Goal: Information Seeking & Learning: Learn about a topic

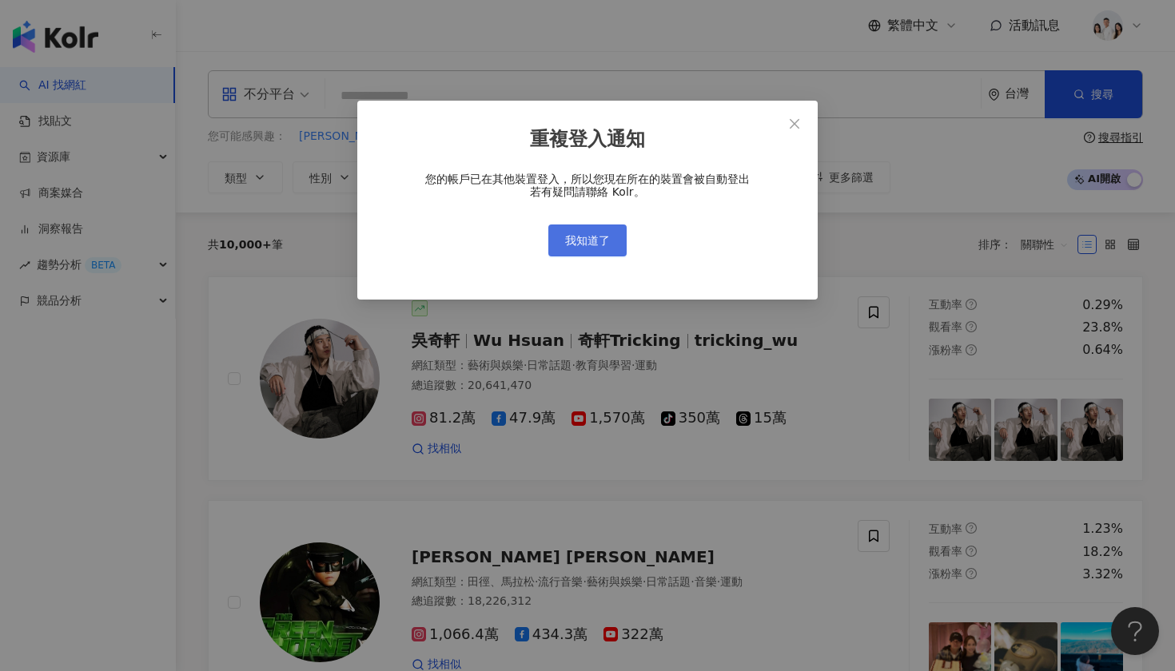
click at [601, 237] on span "我知道了" at bounding box center [587, 240] width 45 height 13
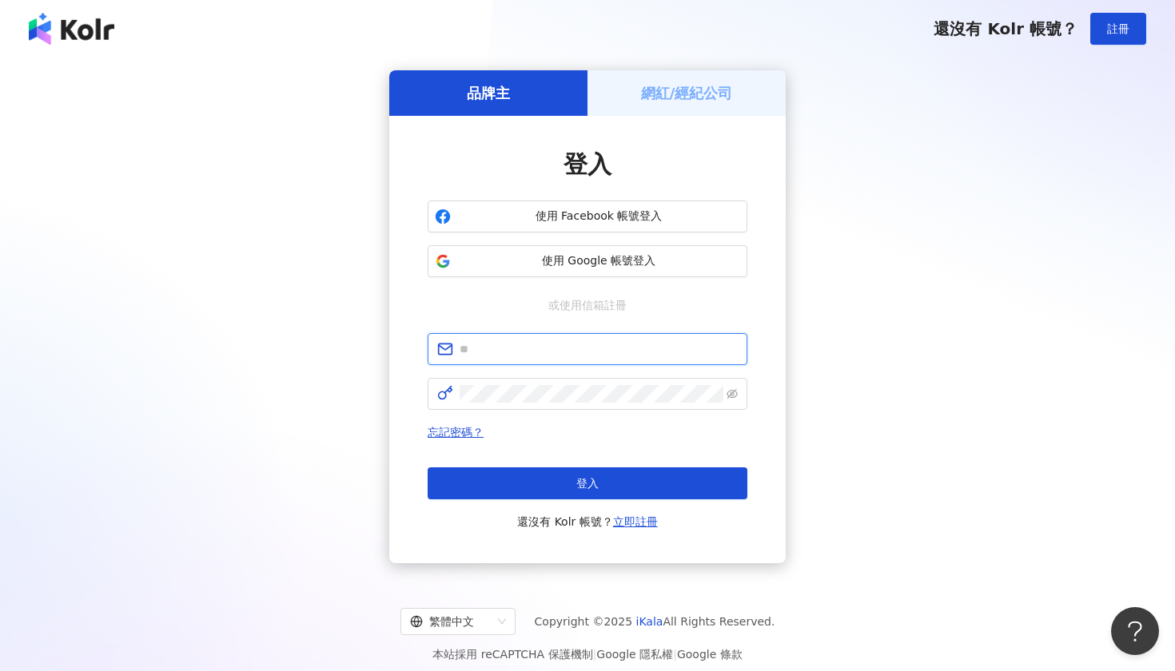
type input "**********"
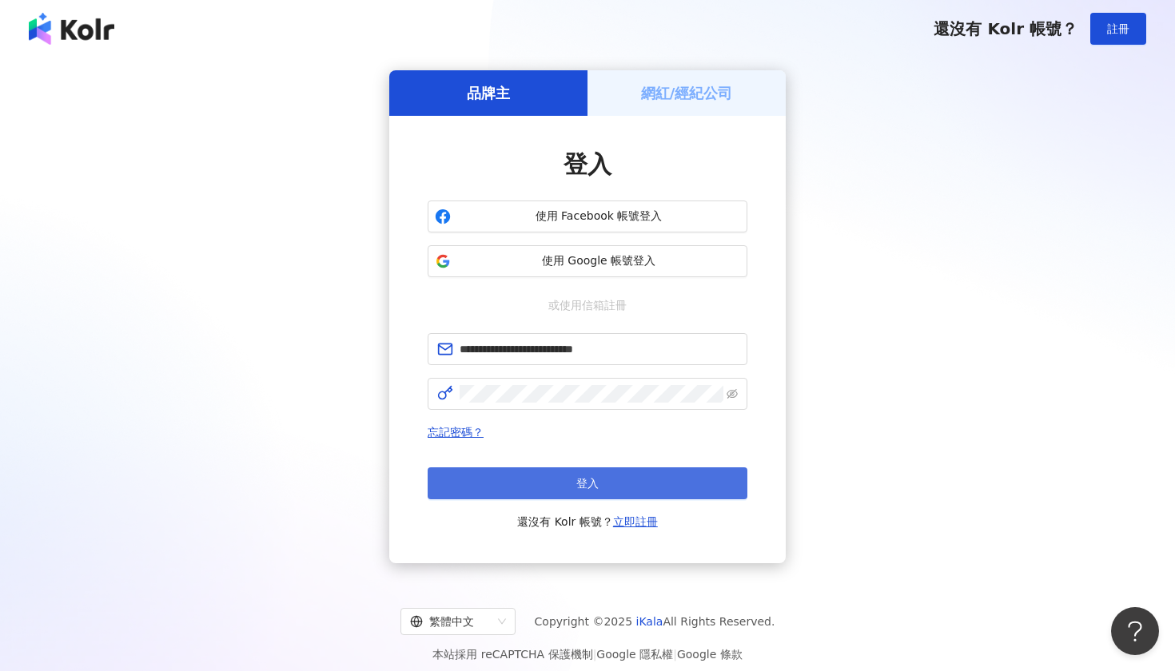
click at [568, 481] on button "登入" at bounding box center [588, 484] width 320 height 32
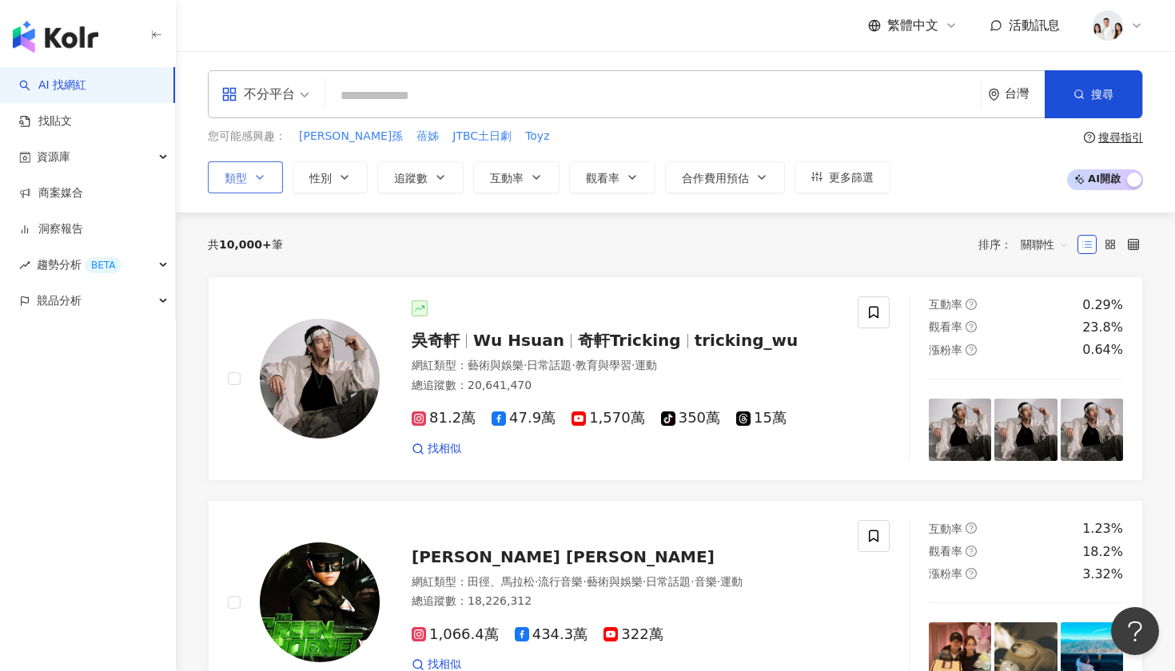
click at [254, 178] on button "類型" at bounding box center [245, 177] width 75 height 32
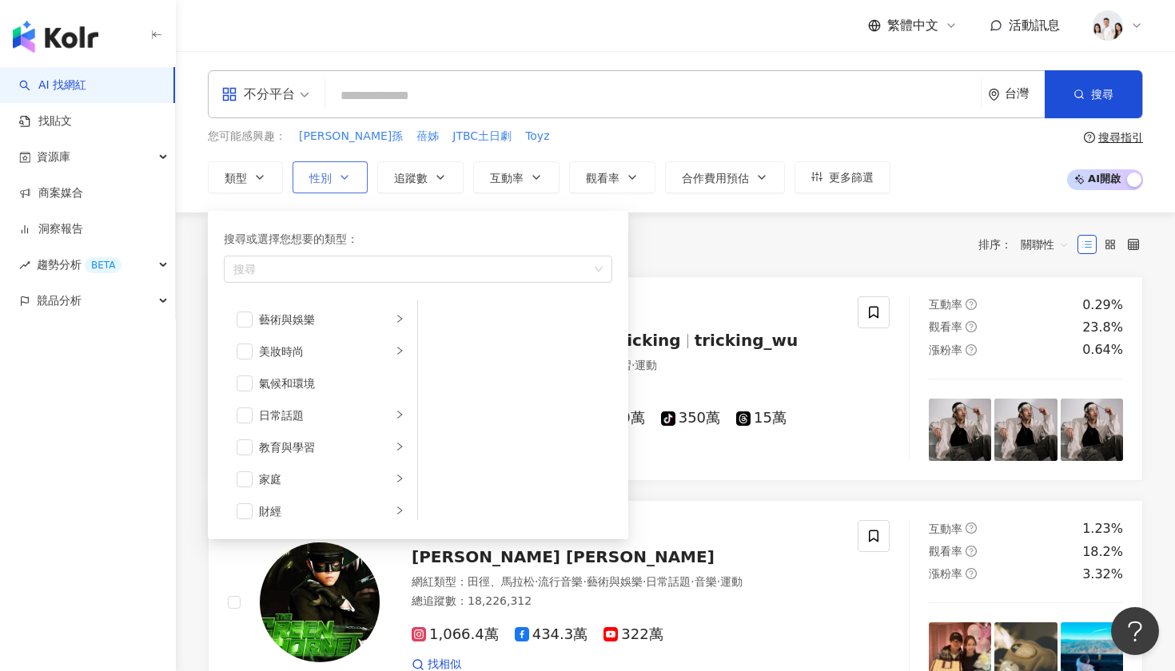
click at [342, 171] on icon "button" at bounding box center [344, 177] width 13 height 13
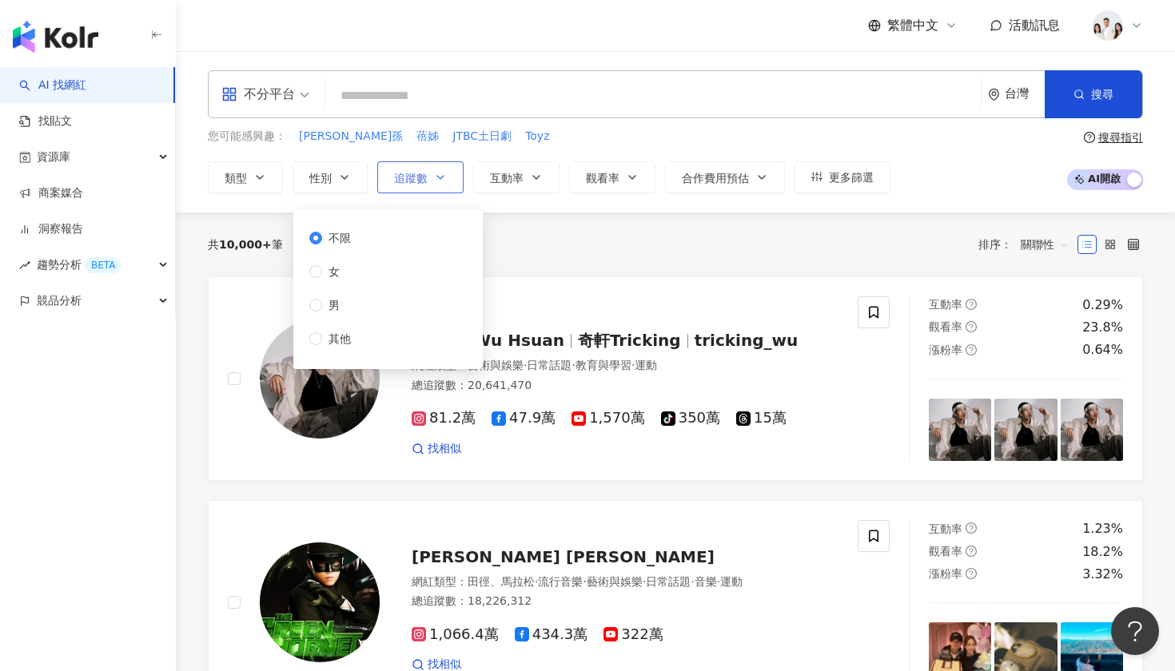
click at [431, 180] on button "追蹤數" at bounding box center [420, 177] width 86 height 32
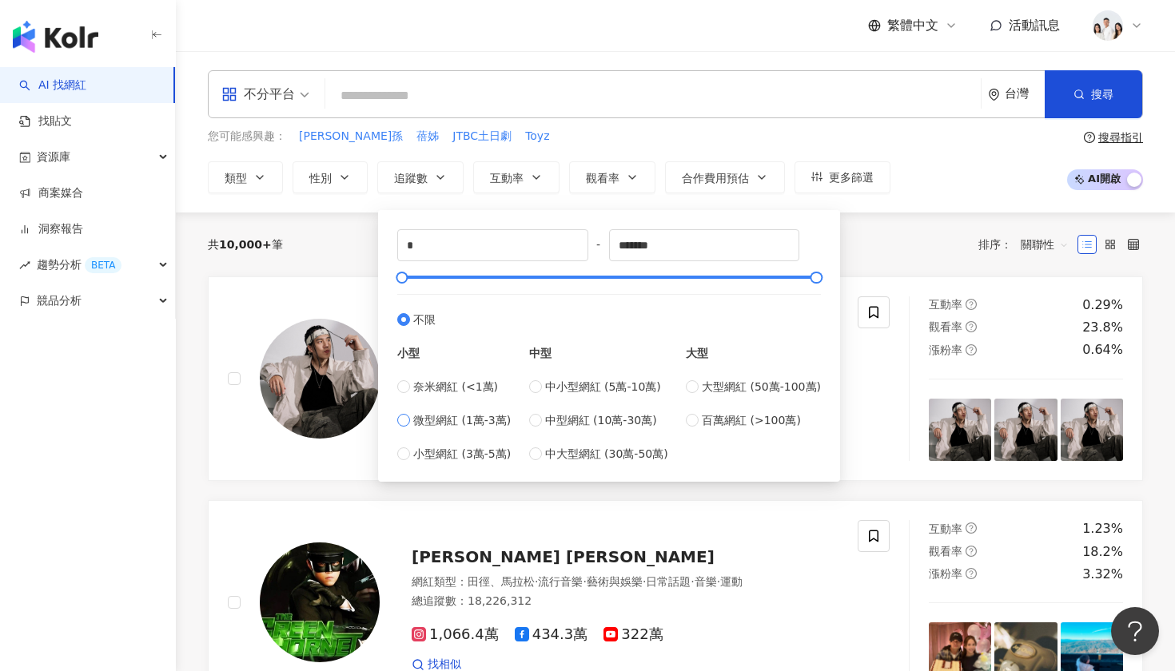
click at [469, 419] on span "微型網紅 (1萬-3萬)" at bounding box center [462, 421] width 98 height 18
type input "*****"
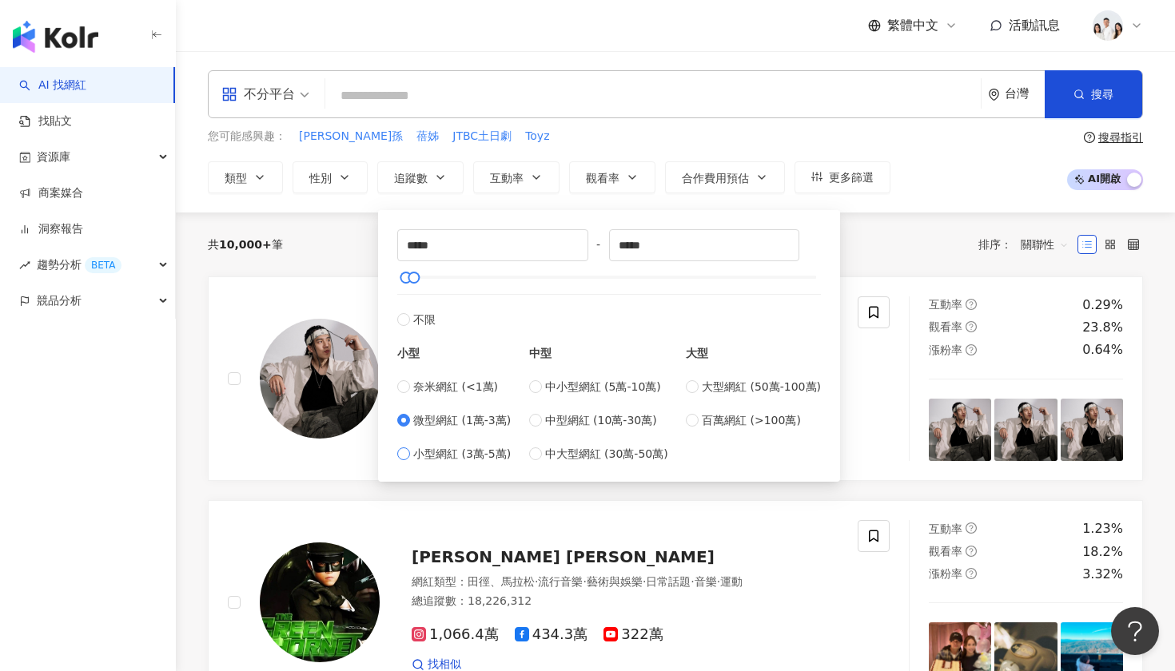
click at [438, 456] on span "小型網紅 (3萬-5萬)" at bounding box center [462, 454] width 98 height 18
type input "*****"
drag, startPoint x: 420, startPoint y: 270, endPoint x: 429, endPoint y: 273, distance: 9.9
click at [429, 273] on div at bounding box center [432, 277] width 9 height 9
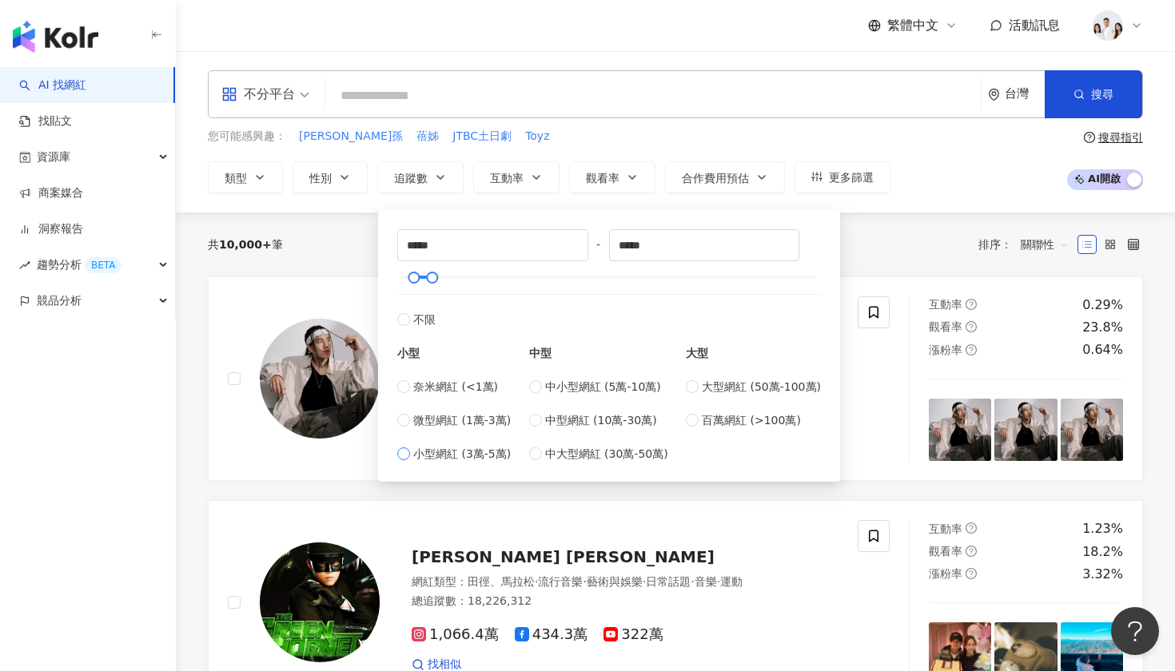
click at [488, 452] on span "小型網紅 (3萬-5萬)" at bounding box center [462, 454] width 98 height 18
type input "*****"
click at [500, 174] on span "互動率" at bounding box center [507, 178] width 34 height 13
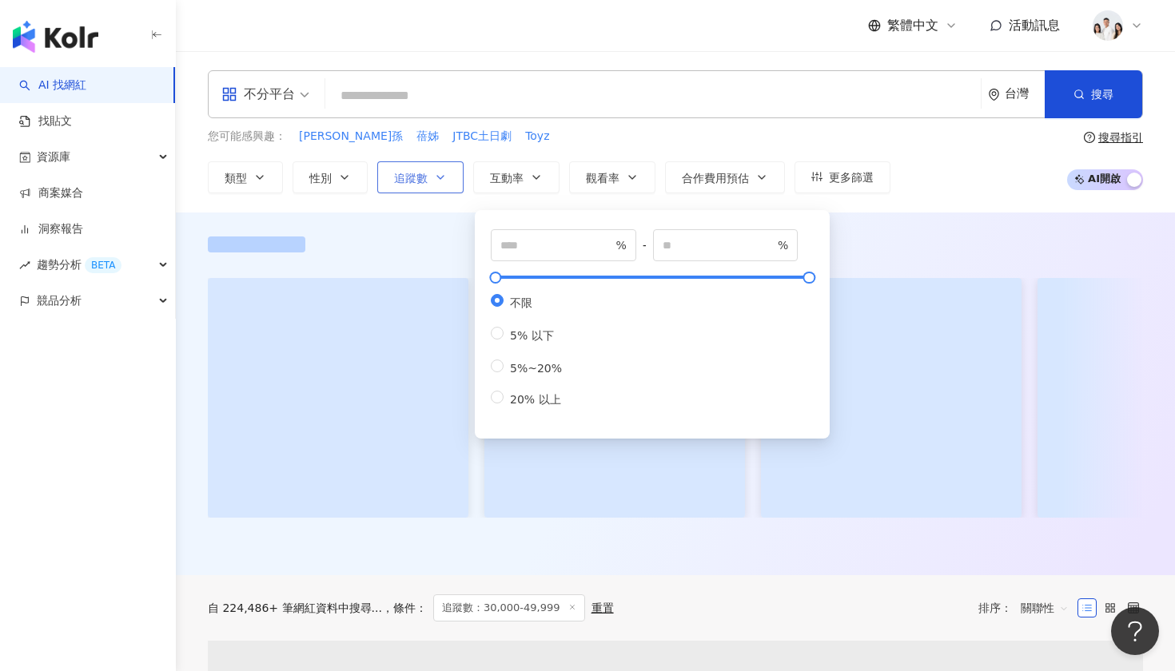
click at [447, 177] on icon "button" at bounding box center [440, 177] width 13 height 13
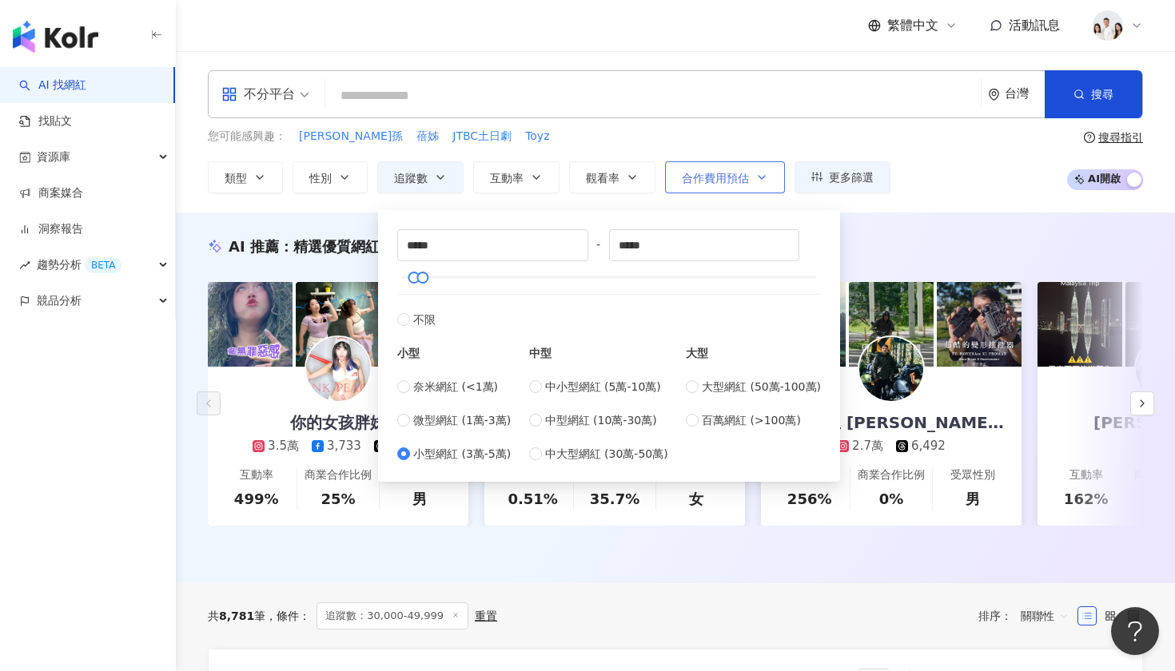
click at [749, 181] on span "合作費用預估" at bounding box center [715, 178] width 67 height 13
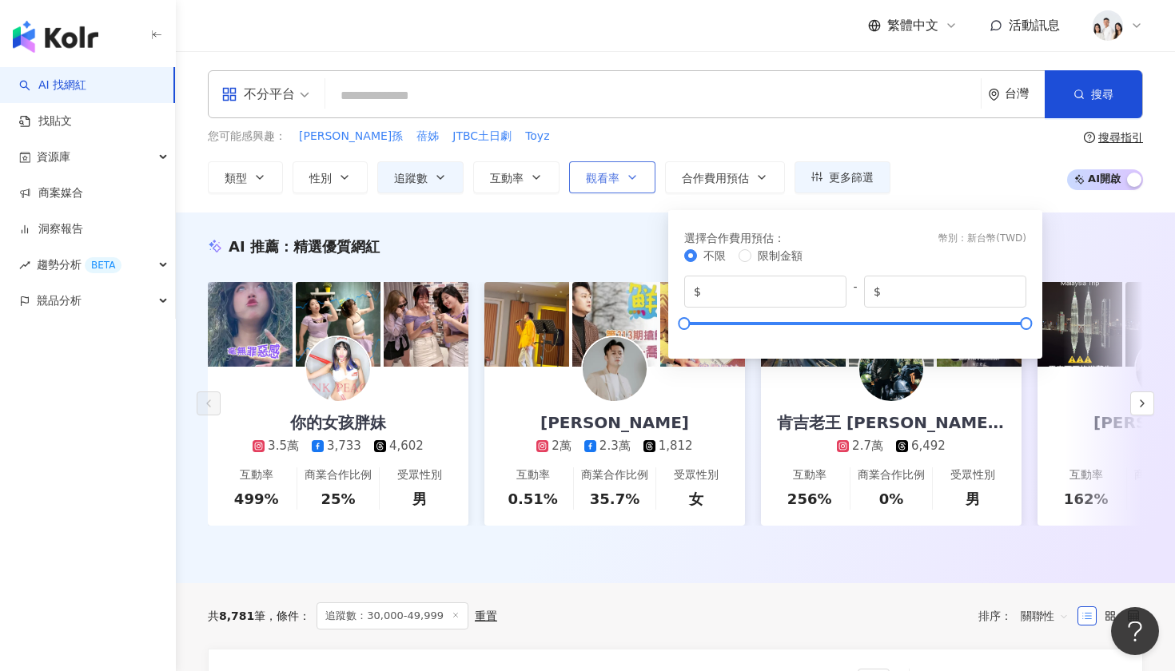
click at [634, 182] on icon "button" at bounding box center [632, 177] width 13 height 13
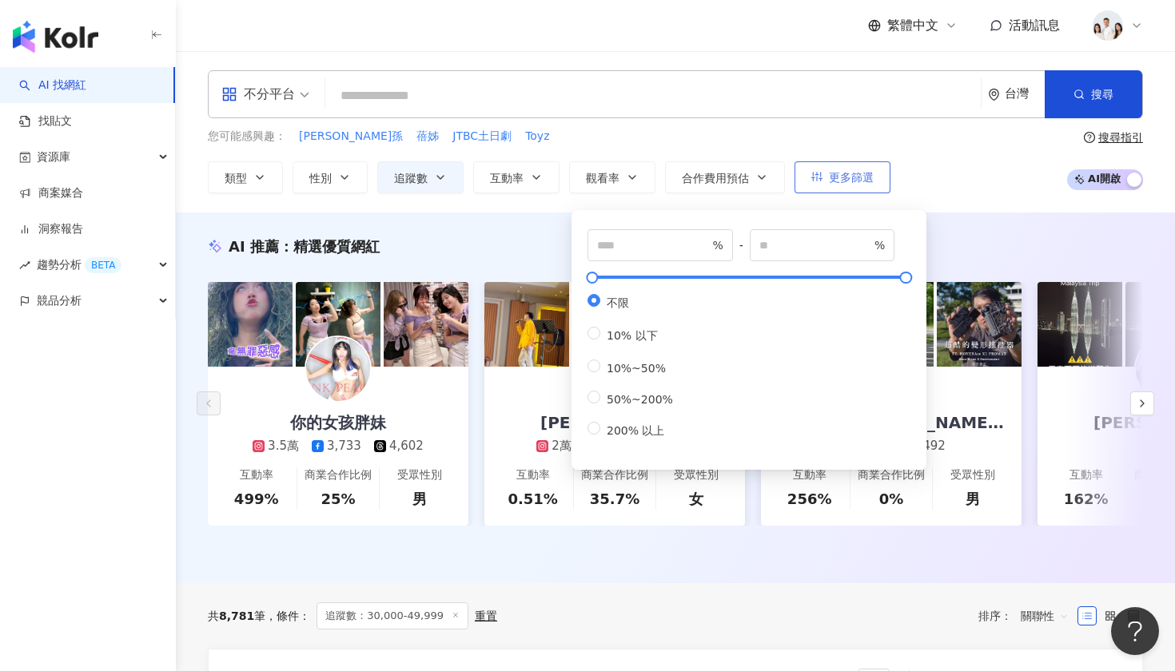
click at [850, 171] on span "更多篩選" at bounding box center [851, 177] width 45 height 13
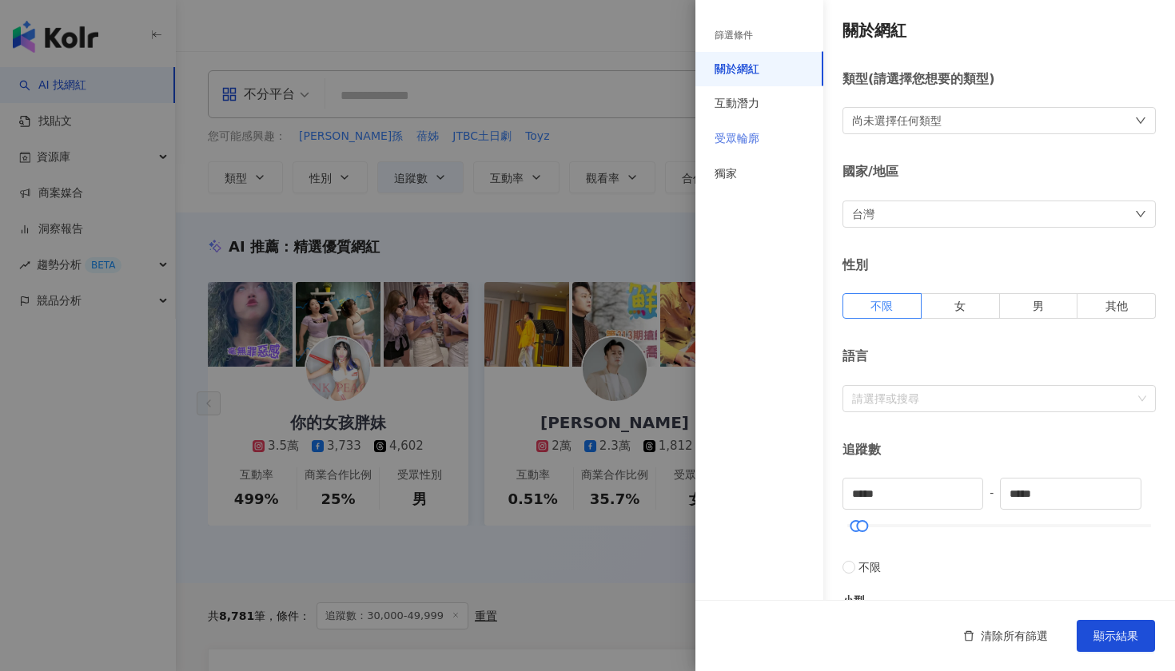
click at [772, 146] on div "受眾輪廓" at bounding box center [759, 138] width 128 height 35
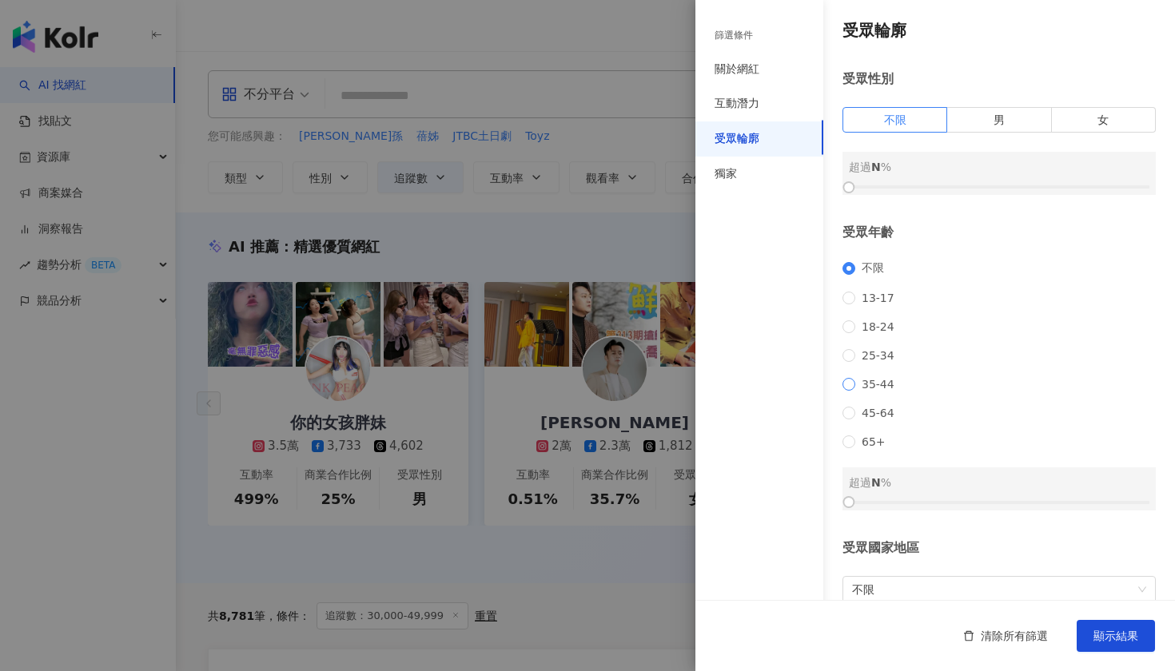
click at [863, 388] on span "35-44" at bounding box center [878, 384] width 46 height 13
click at [865, 415] on span "45-64" at bounding box center [878, 413] width 46 height 13
click at [864, 390] on span "35-44" at bounding box center [878, 384] width 46 height 13
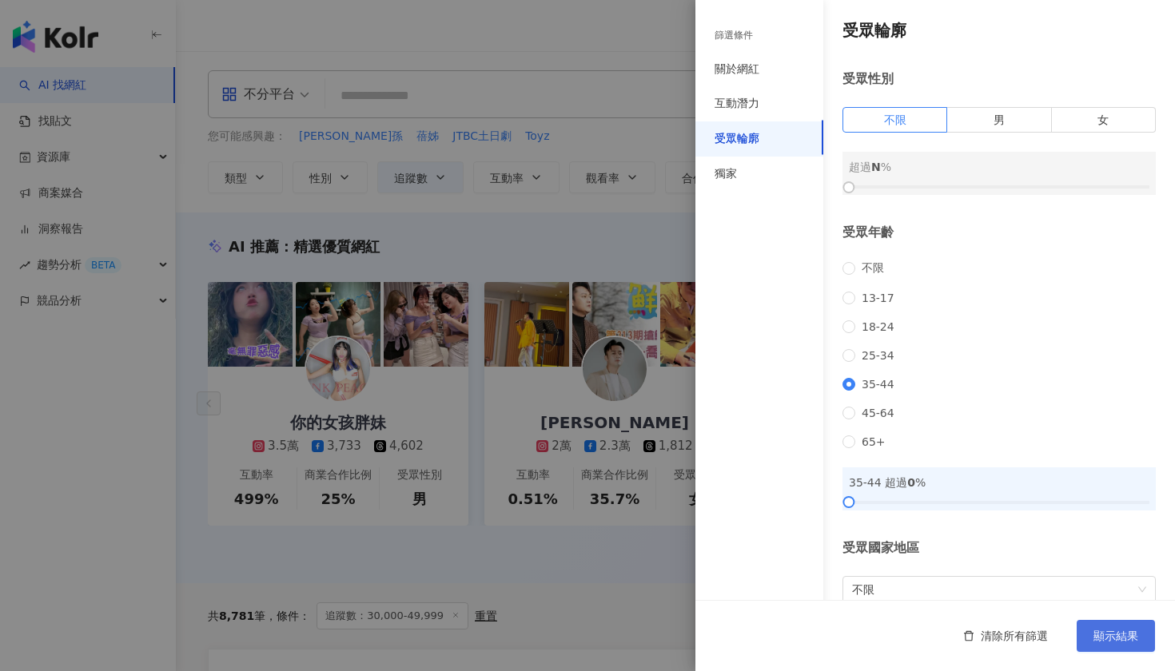
click at [1124, 649] on button "顯示結果" at bounding box center [1116, 636] width 78 height 32
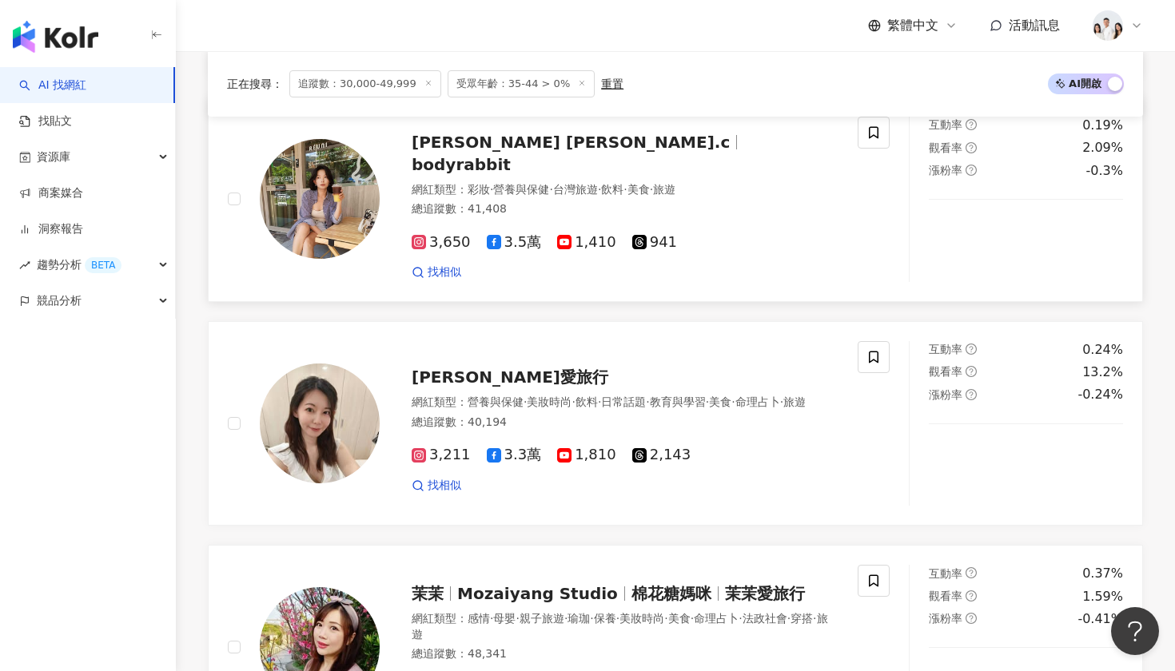
scroll to position [1755, 0]
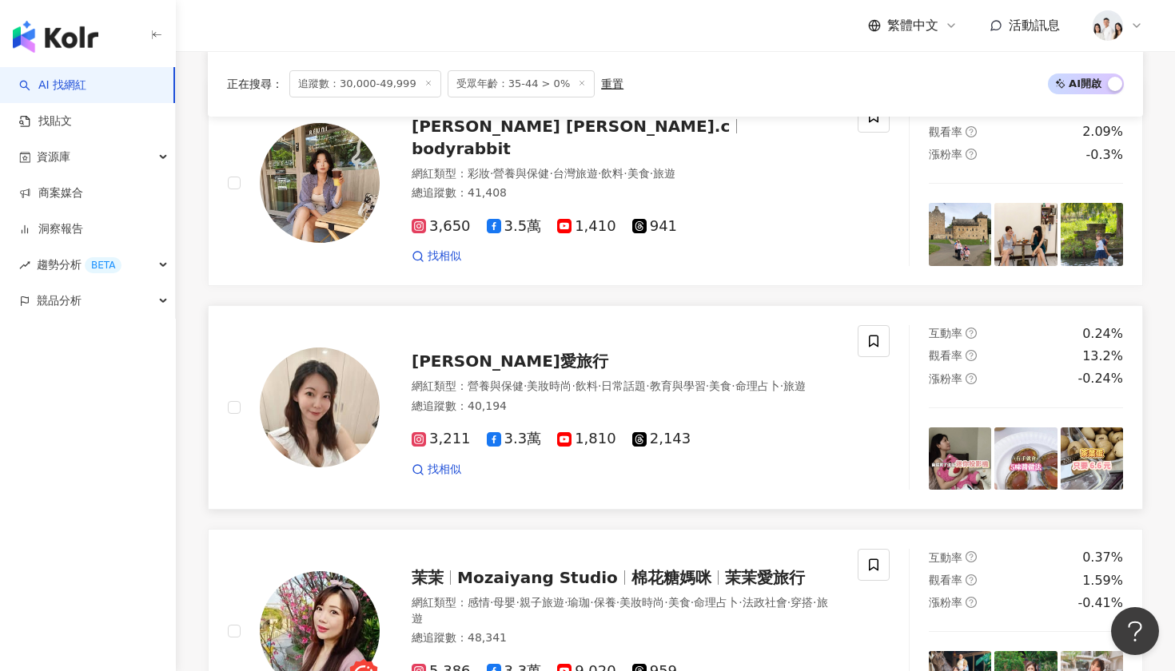
click at [307, 399] on img at bounding box center [320, 408] width 120 height 120
click at [635, 220] on span "941" at bounding box center [654, 226] width 45 height 17
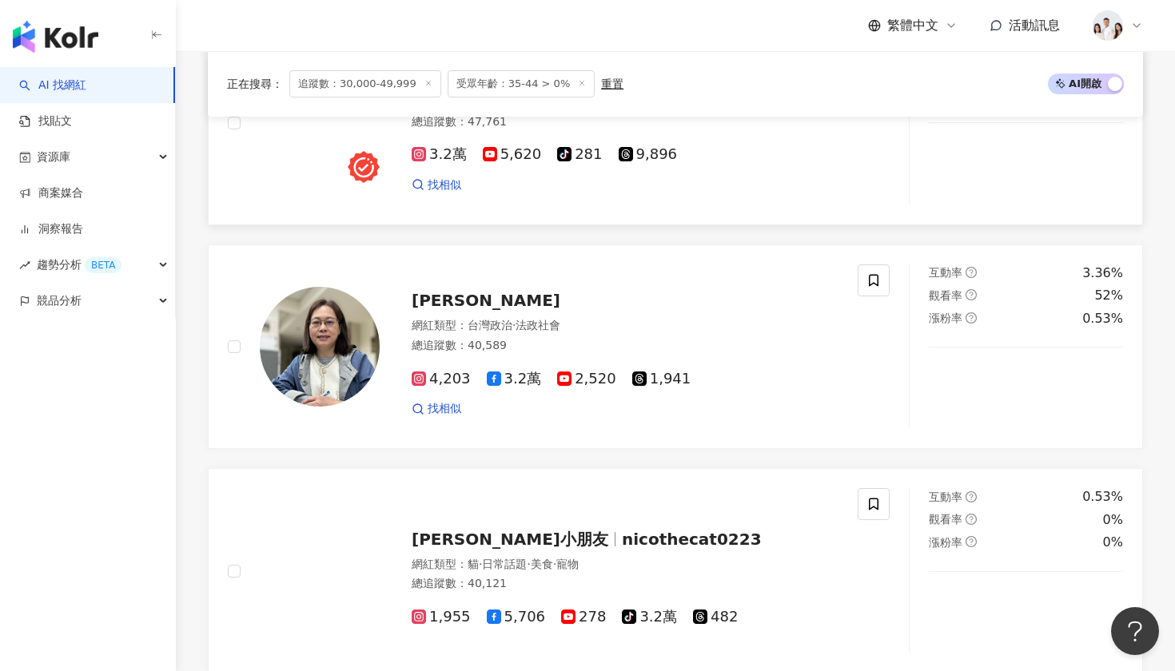
scroll to position [2723, 0]
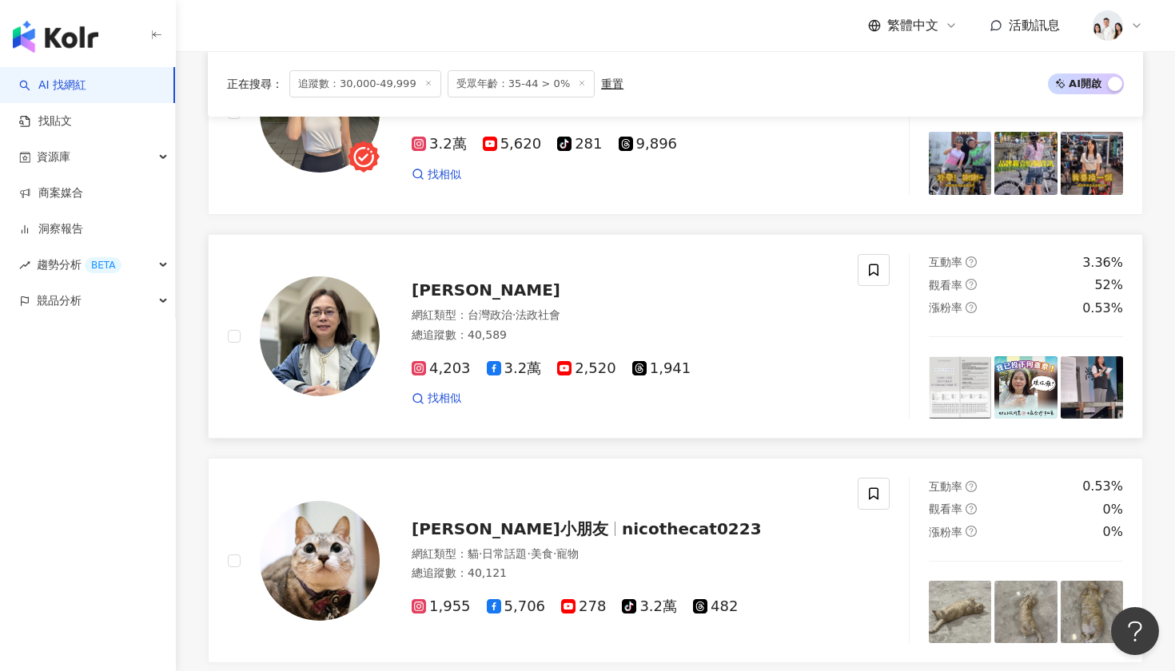
click at [351, 332] on img at bounding box center [320, 337] width 120 height 120
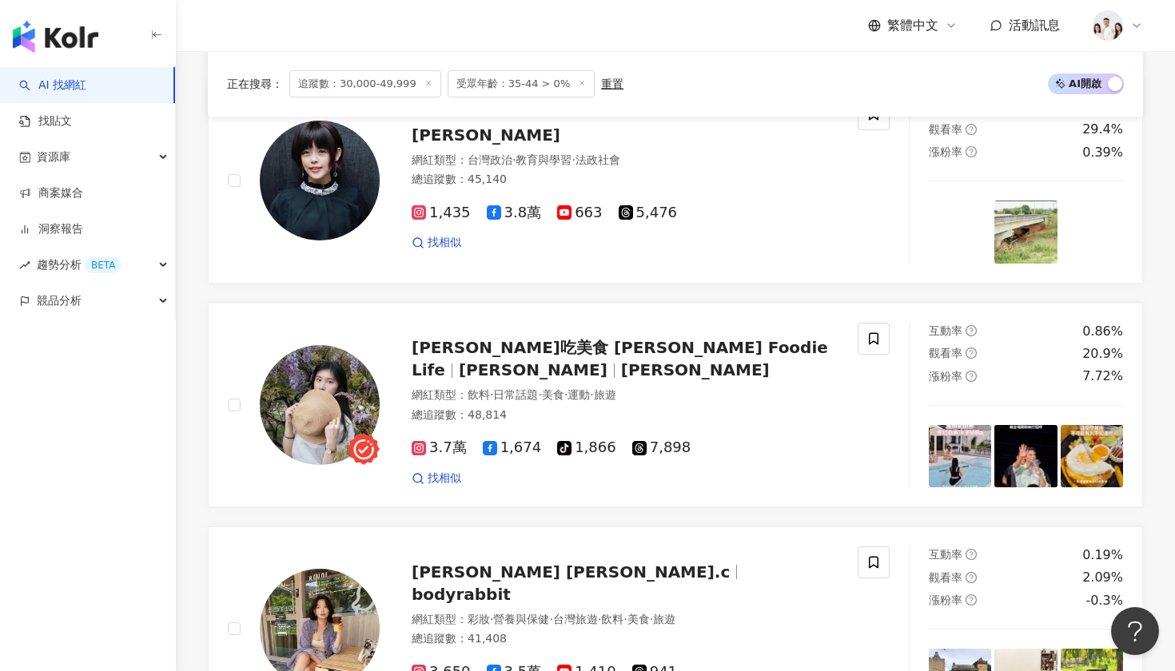
scroll to position [1289, 0]
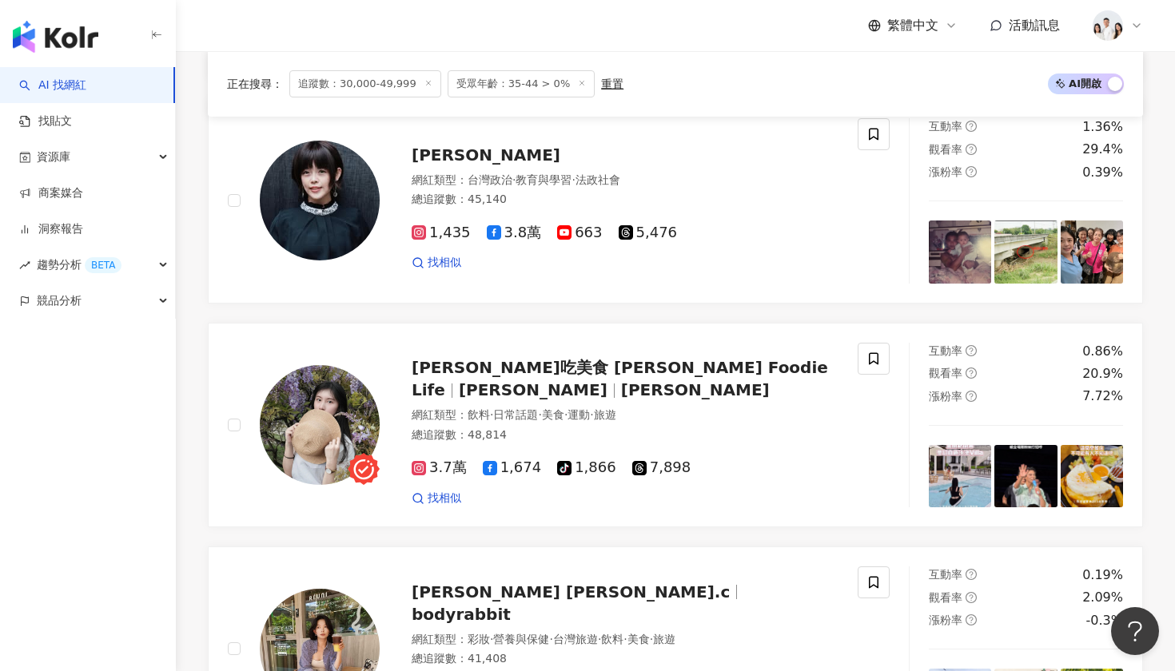
click at [425, 86] on icon at bounding box center [428, 83] width 8 height 8
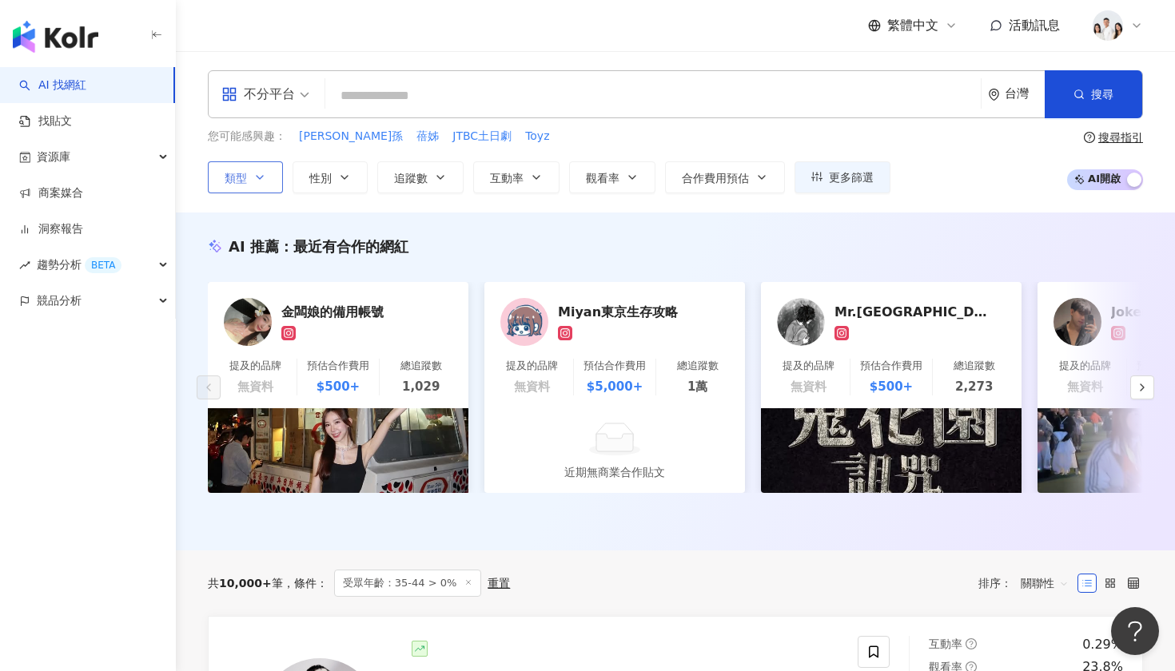
click at [266, 182] on icon "button" at bounding box center [259, 177] width 13 height 13
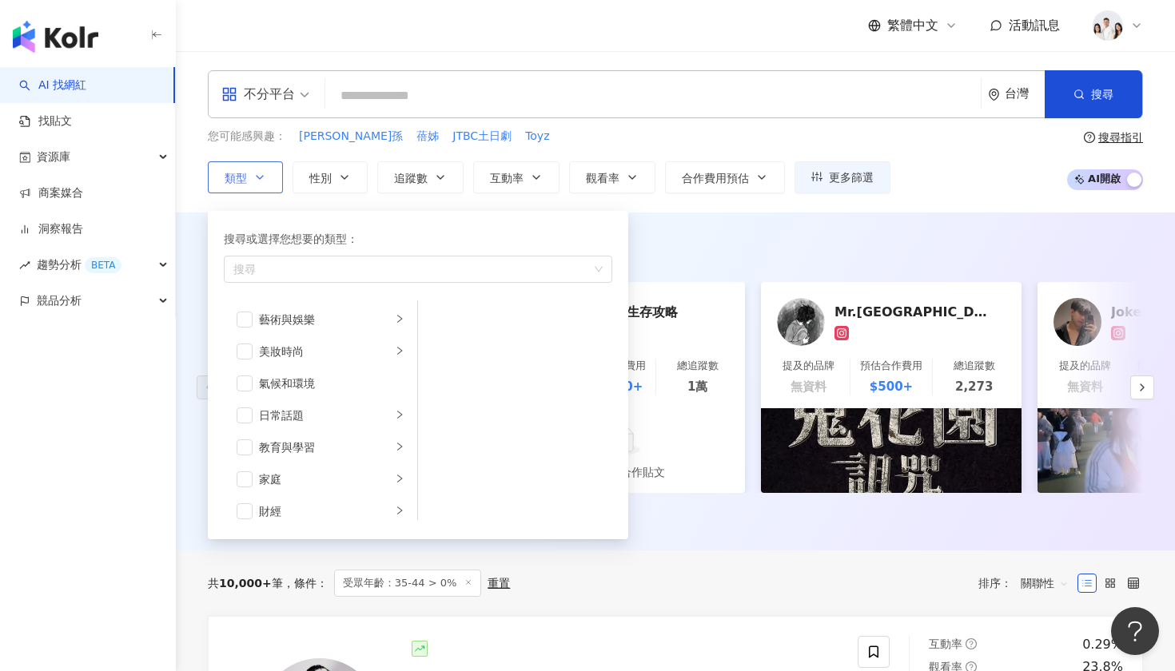
click at [266, 182] on icon "button" at bounding box center [259, 177] width 13 height 13
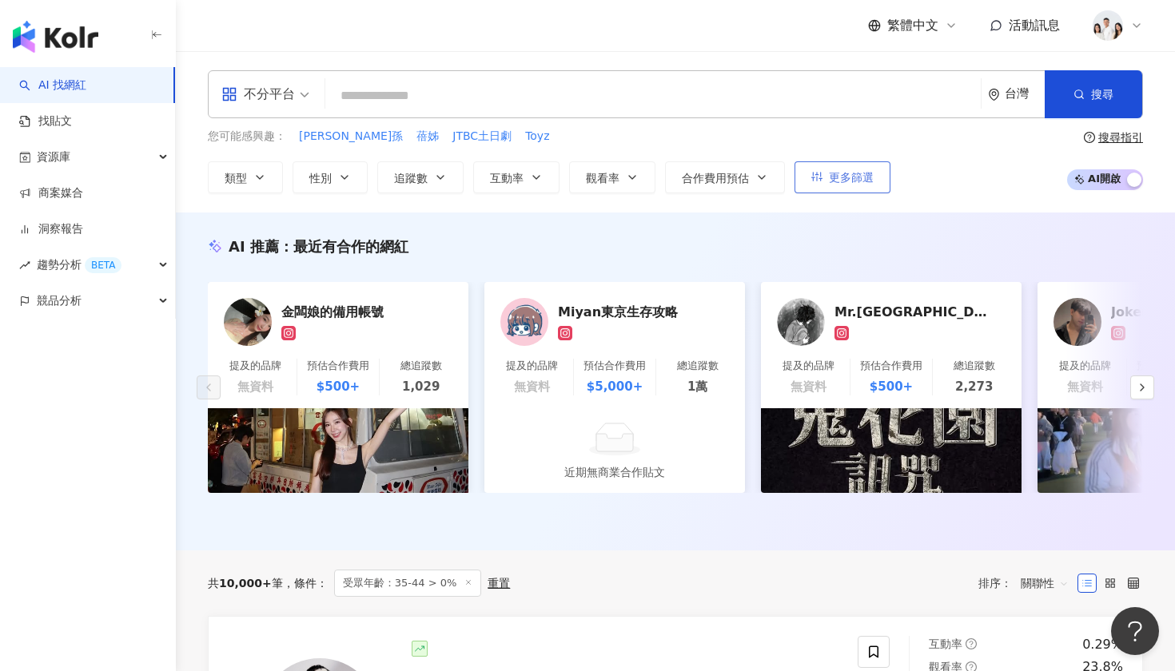
click at [850, 177] on span "更多篩選" at bounding box center [851, 177] width 45 height 13
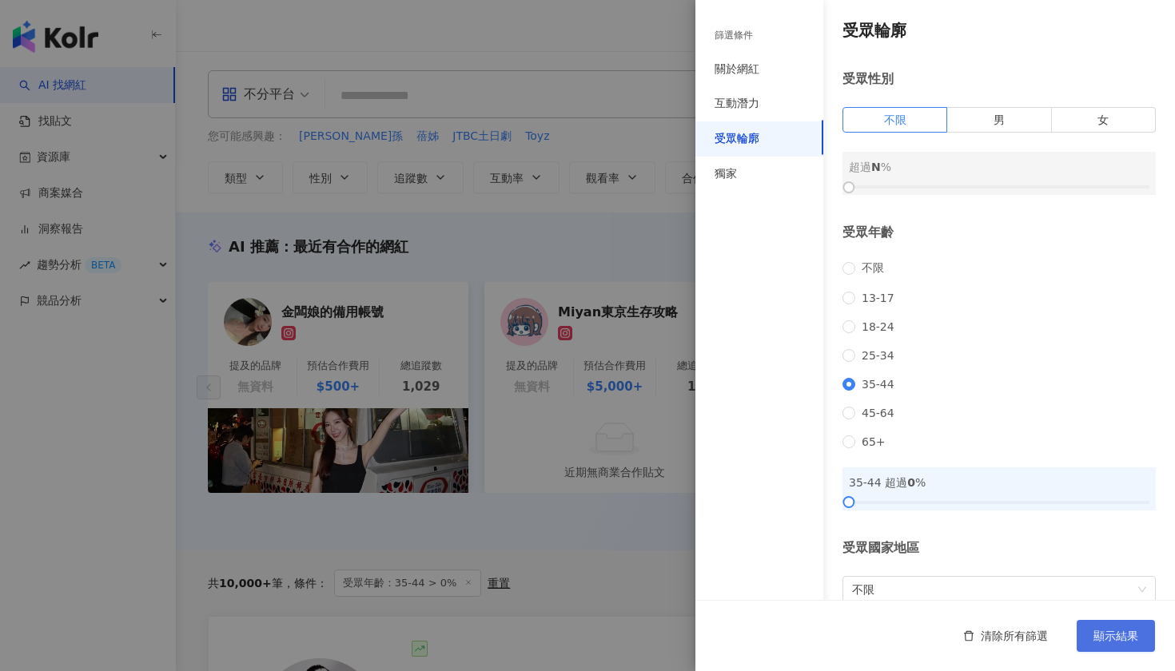
click at [1109, 645] on button "顯示結果" at bounding box center [1116, 636] width 78 height 32
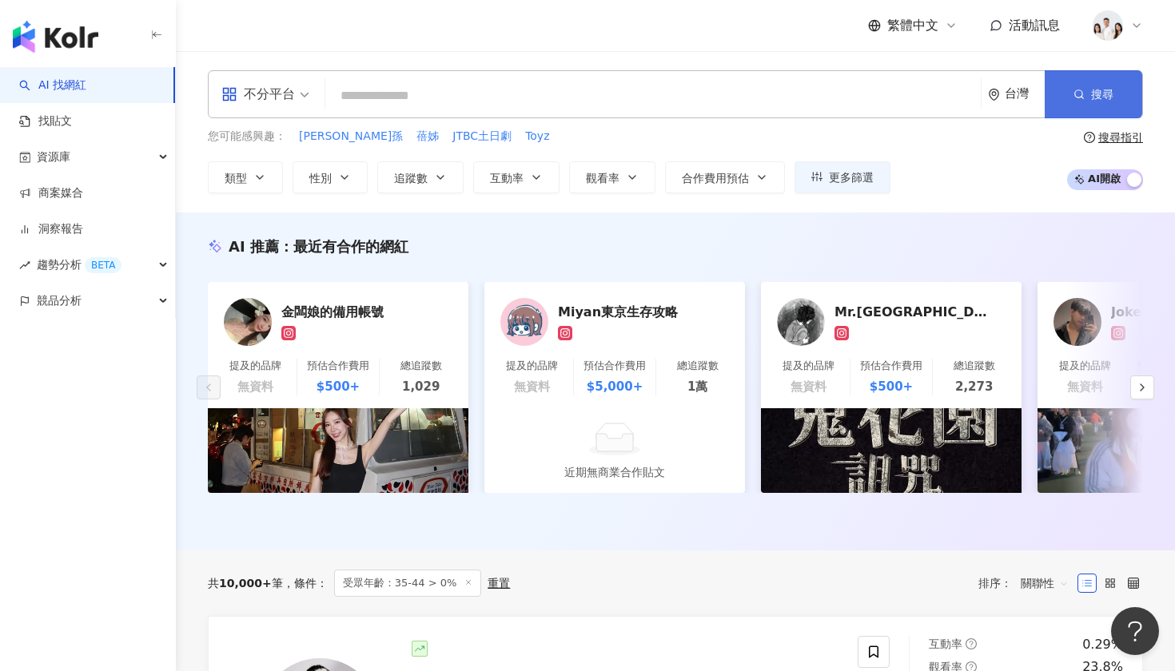
click at [1096, 103] on button "搜尋" at bounding box center [1094, 94] width 98 height 48
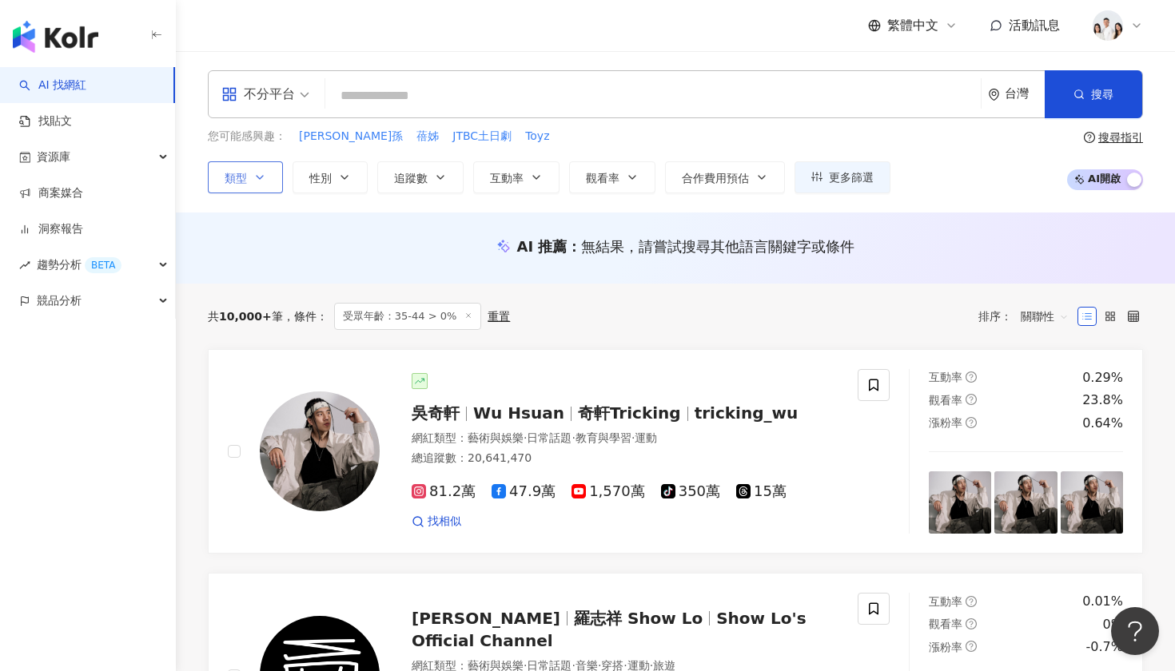
click at [278, 177] on button "類型" at bounding box center [245, 177] width 75 height 32
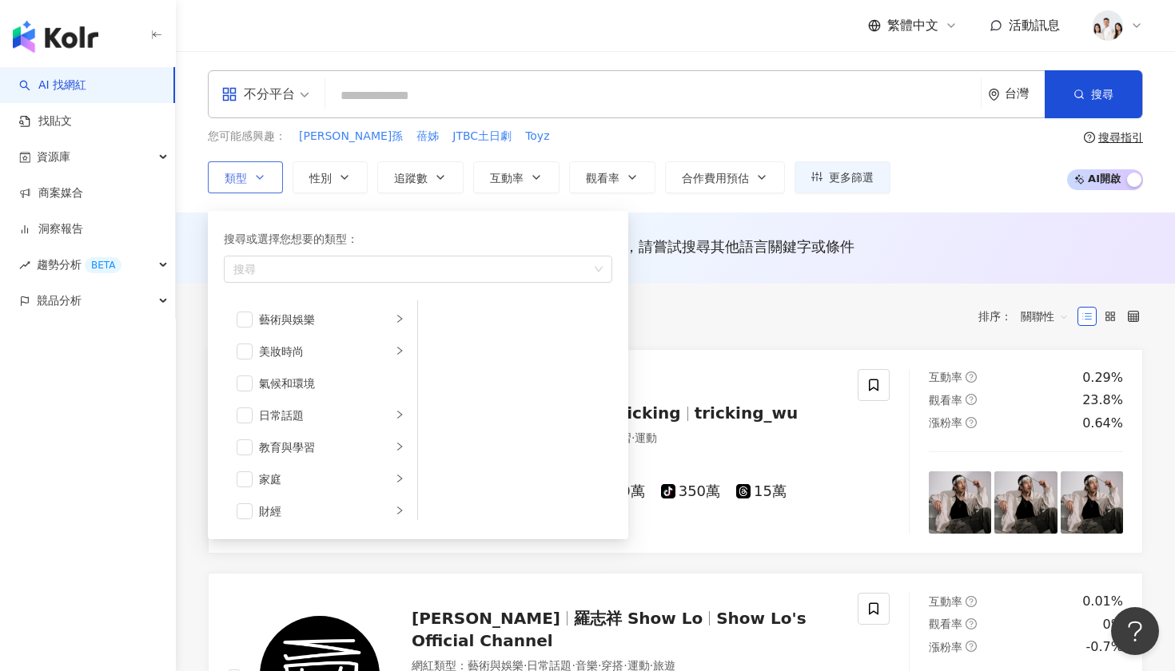
click at [278, 177] on button "類型 搜尋或選擇您想要的類型： 搜尋 藝術與娛樂 美妝時尚 氣候和環境 日常話題 教育與學習 家庭 財經 美食 命理占卜 遊戲 法政社會 生活風格 影視娛樂 …" at bounding box center [245, 177] width 75 height 32
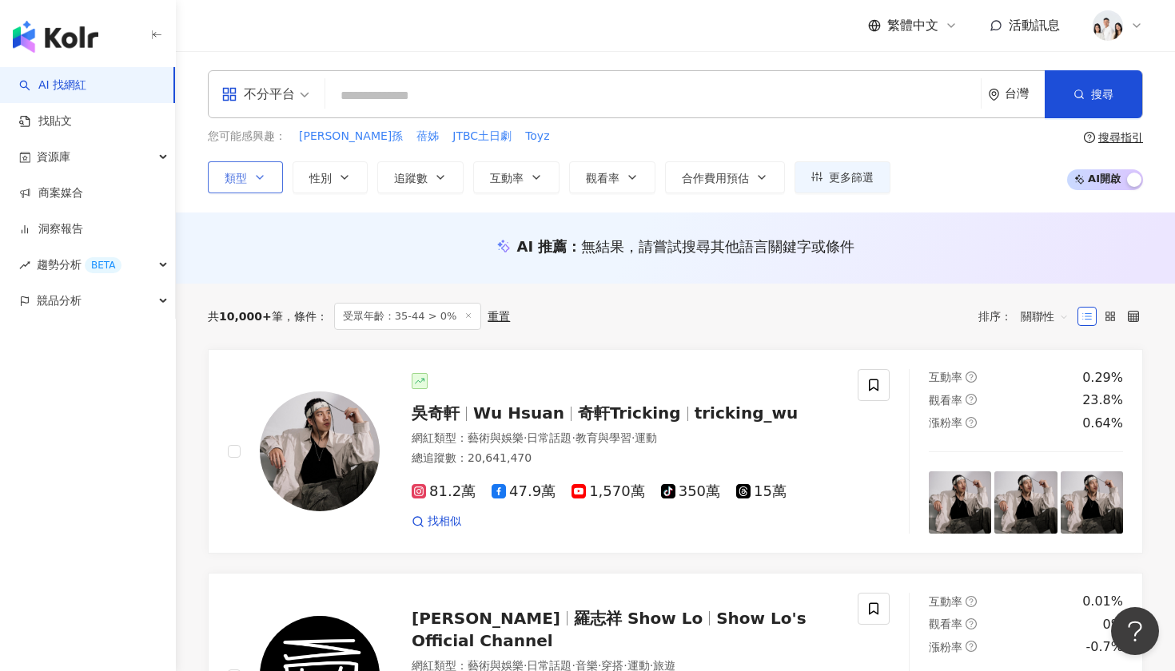
click at [278, 177] on button "類型" at bounding box center [245, 177] width 75 height 32
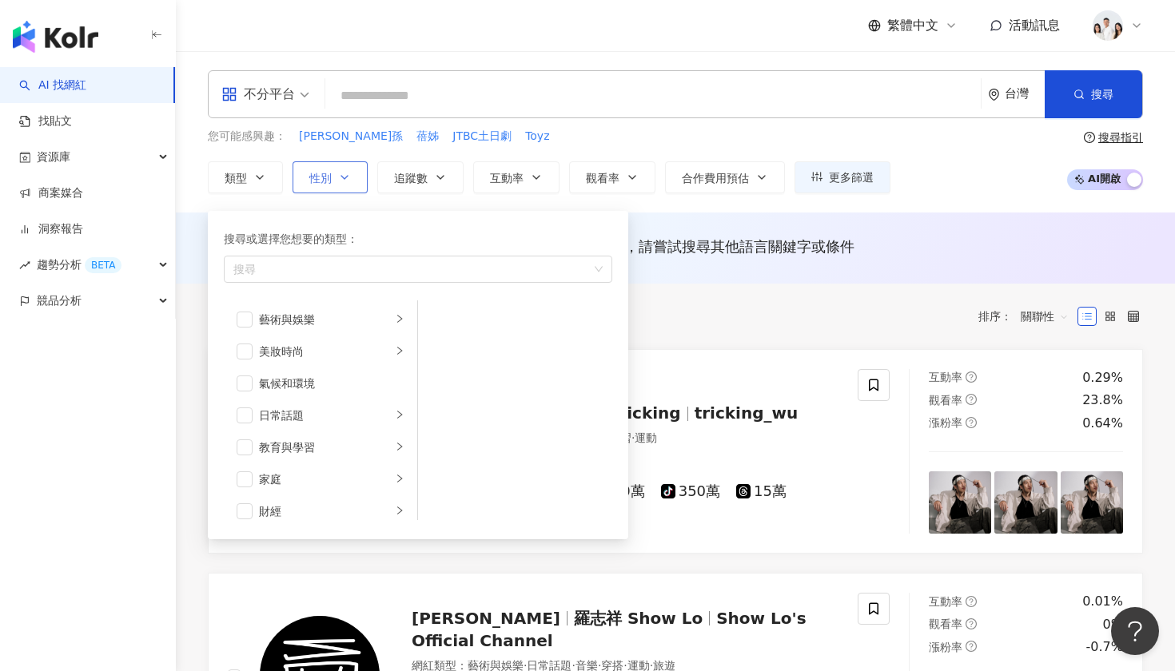
click at [341, 185] on button "性別" at bounding box center [330, 177] width 75 height 32
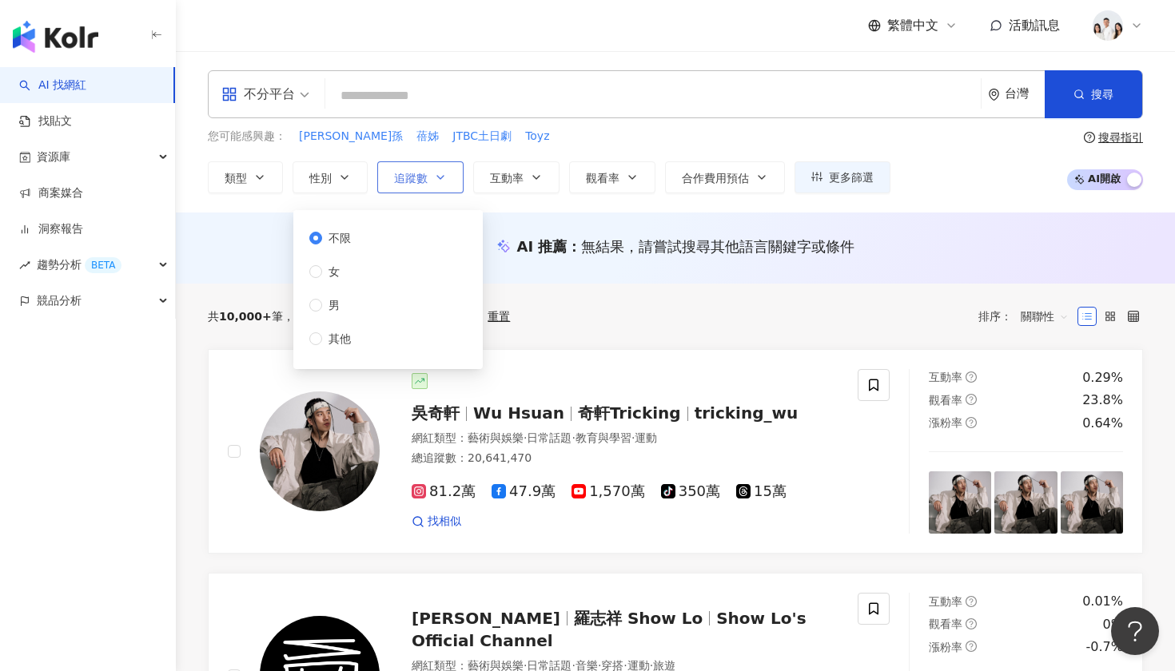
click at [416, 189] on button "追蹤數" at bounding box center [420, 177] width 86 height 32
type input "*"
type input "*******"
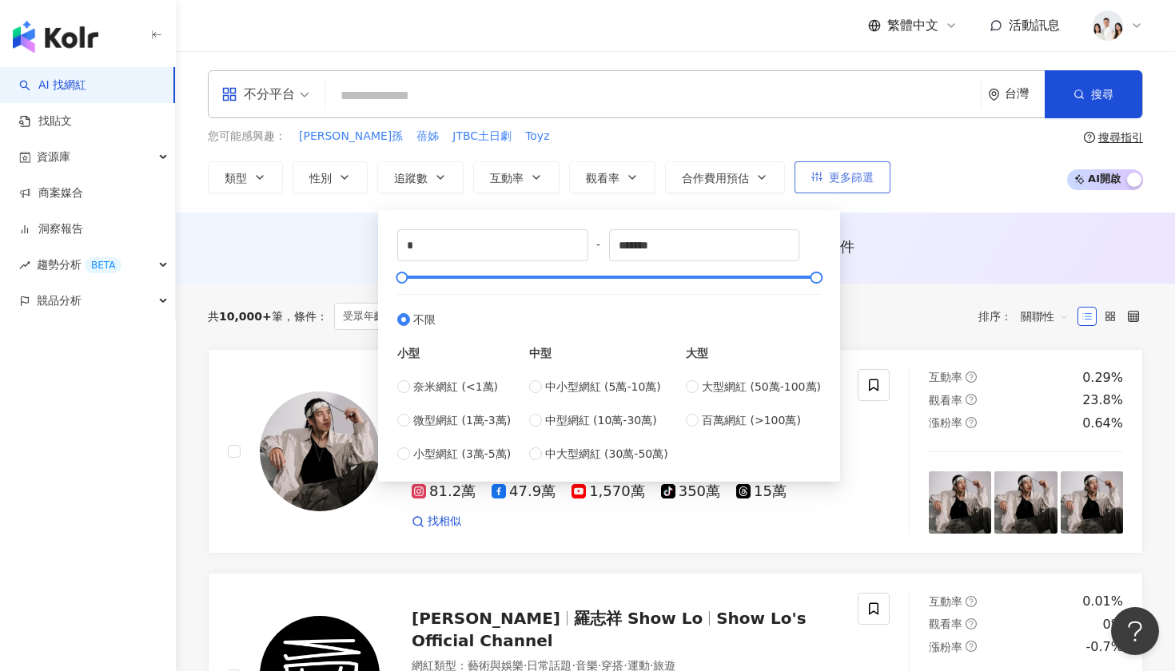
click at [866, 174] on span "更多篩選" at bounding box center [851, 177] width 45 height 13
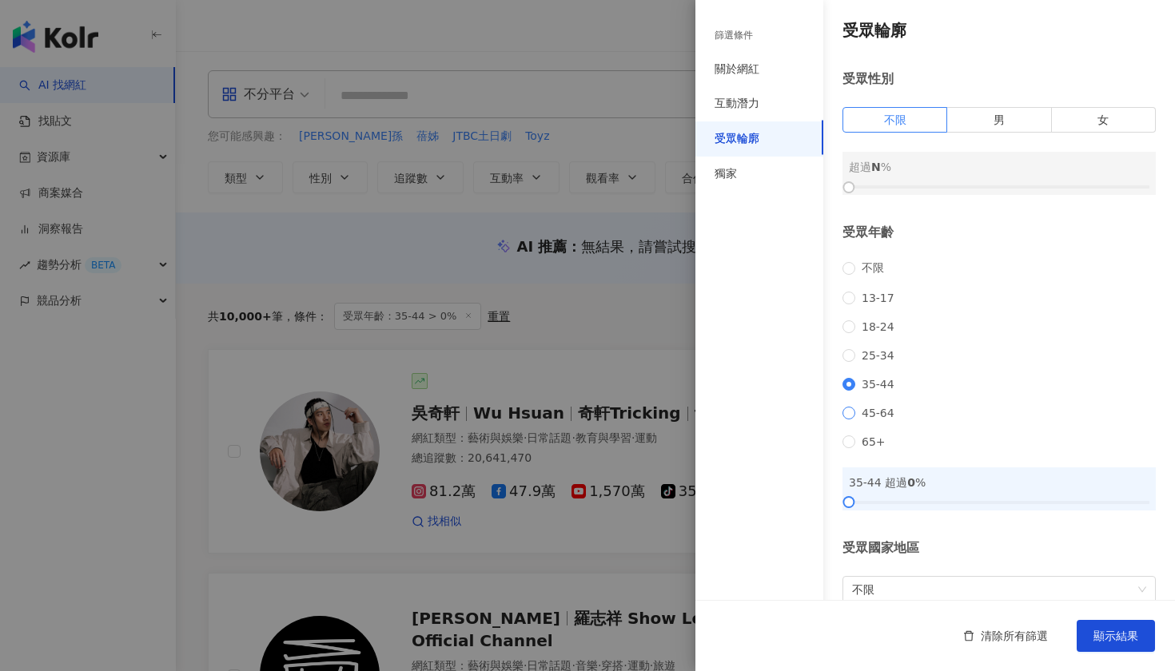
click at [861, 420] on span "45-64" at bounding box center [878, 413] width 46 height 13
click at [1121, 639] on span "顯示結果" at bounding box center [1115, 636] width 45 height 13
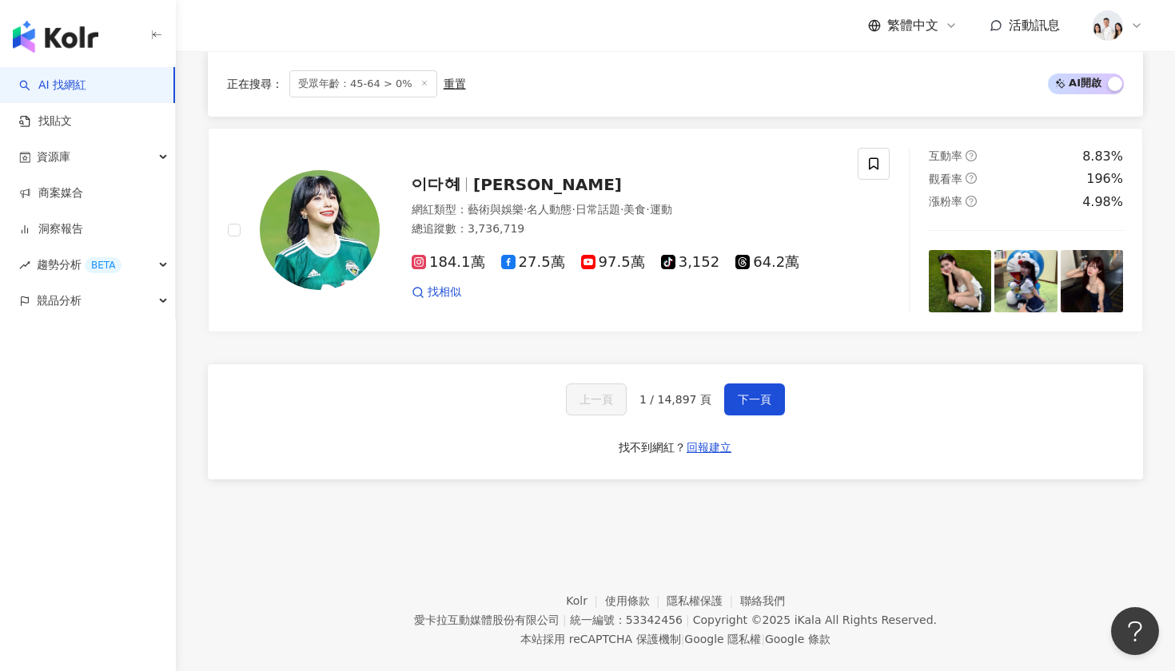
scroll to position [2757, 0]
click at [744, 394] on span "下一頁" at bounding box center [755, 400] width 34 height 13
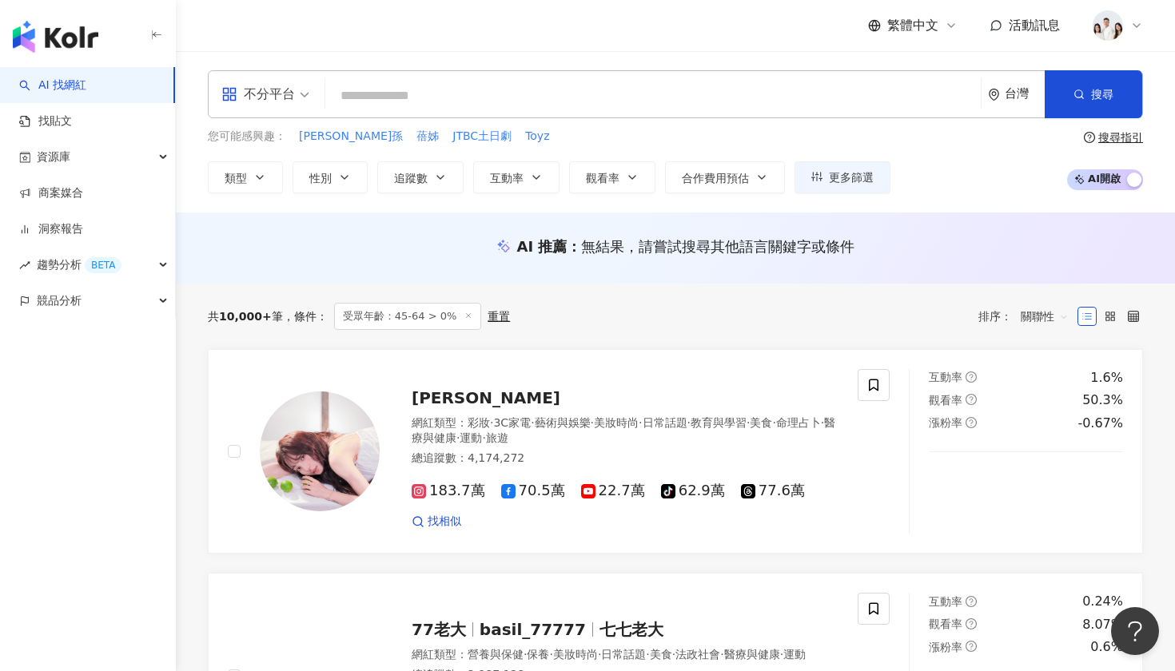
scroll to position [0, 0]
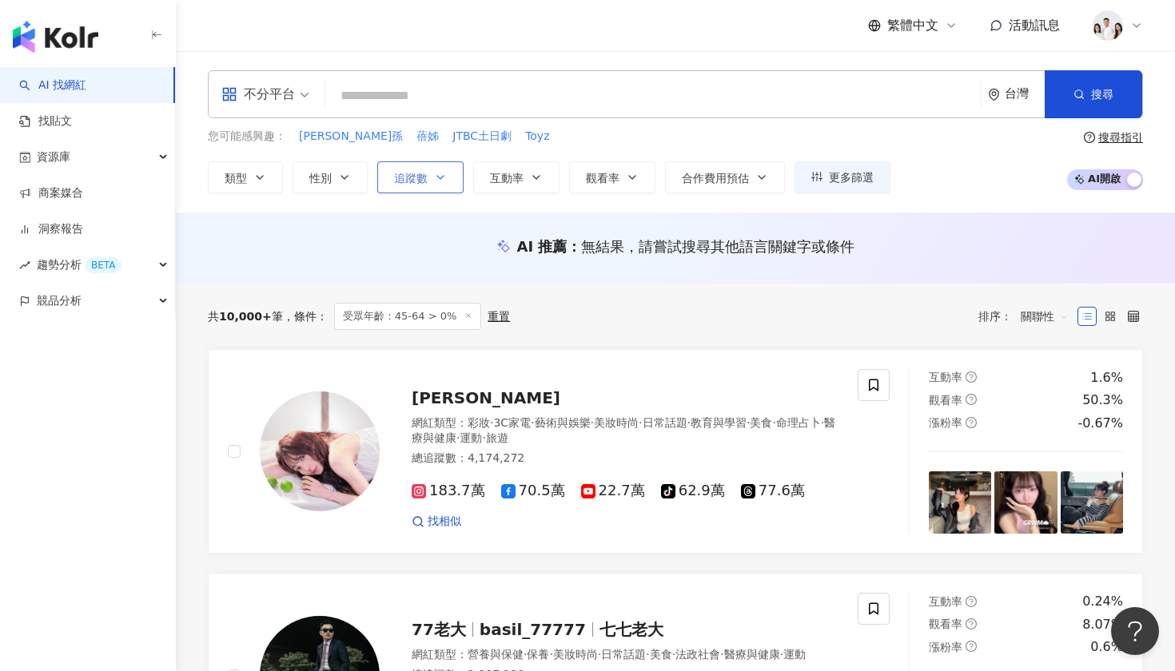
click at [444, 189] on button "追蹤數" at bounding box center [420, 177] width 86 height 32
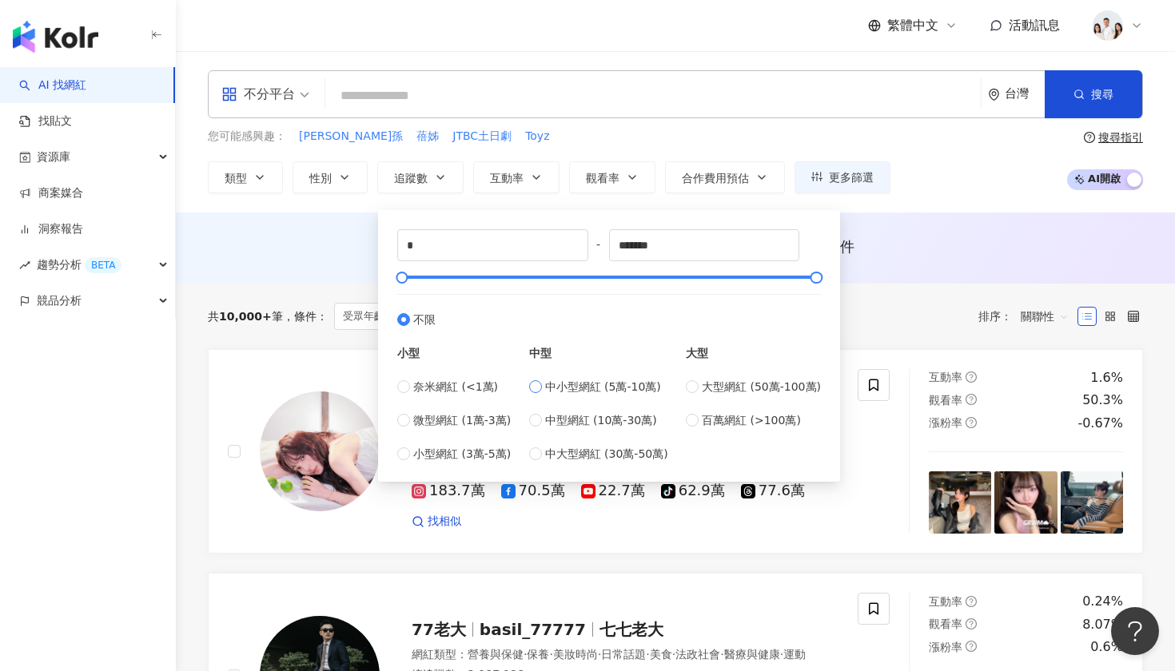
click at [575, 393] on span "中小型網紅 (5萬-10萬)" at bounding box center [603, 387] width 116 height 18
type input "*****"
click at [890, 311] on div "共 10,000+ 筆 條件 ： 受眾年齡：45-64 > 0% 重置 排序： 關聯性" at bounding box center [675, 316] width 935 height 27
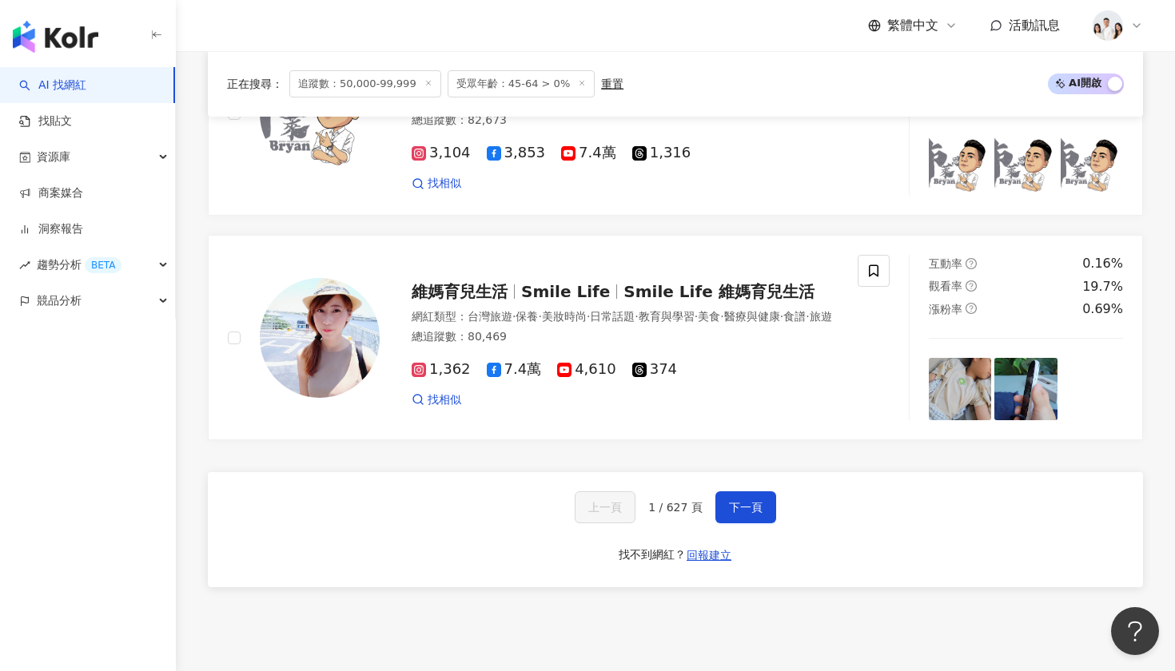
scroll to position [2750, 0]
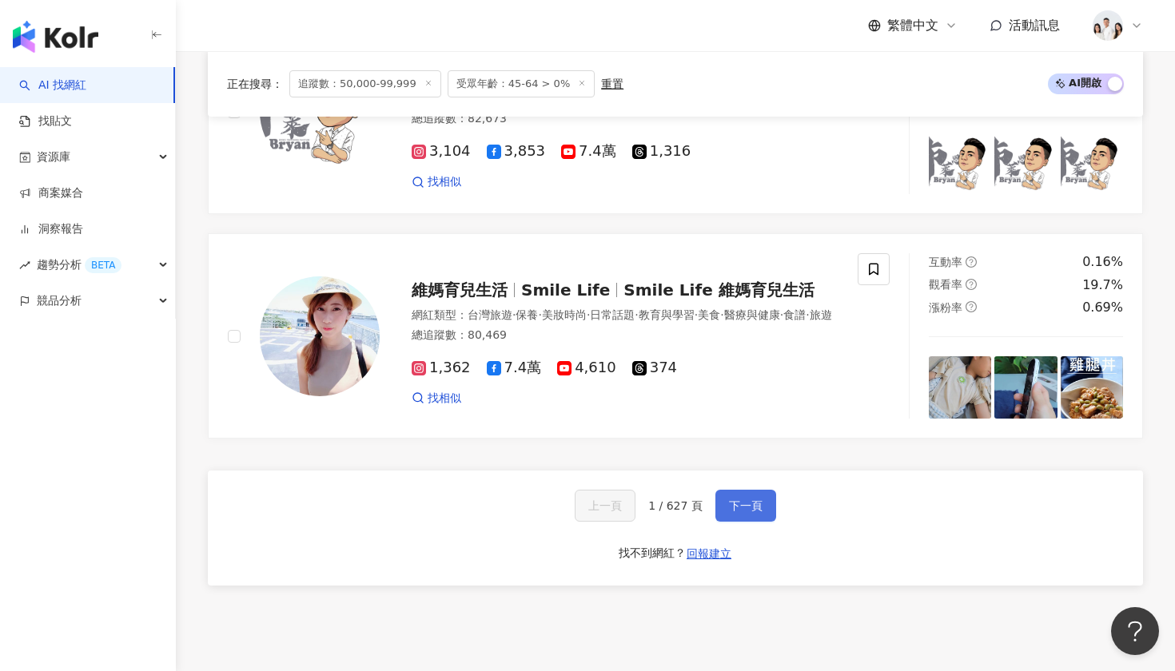
click at [751, 500] on span "下一頁" at bounding box center [746, 506] width 34 height 13
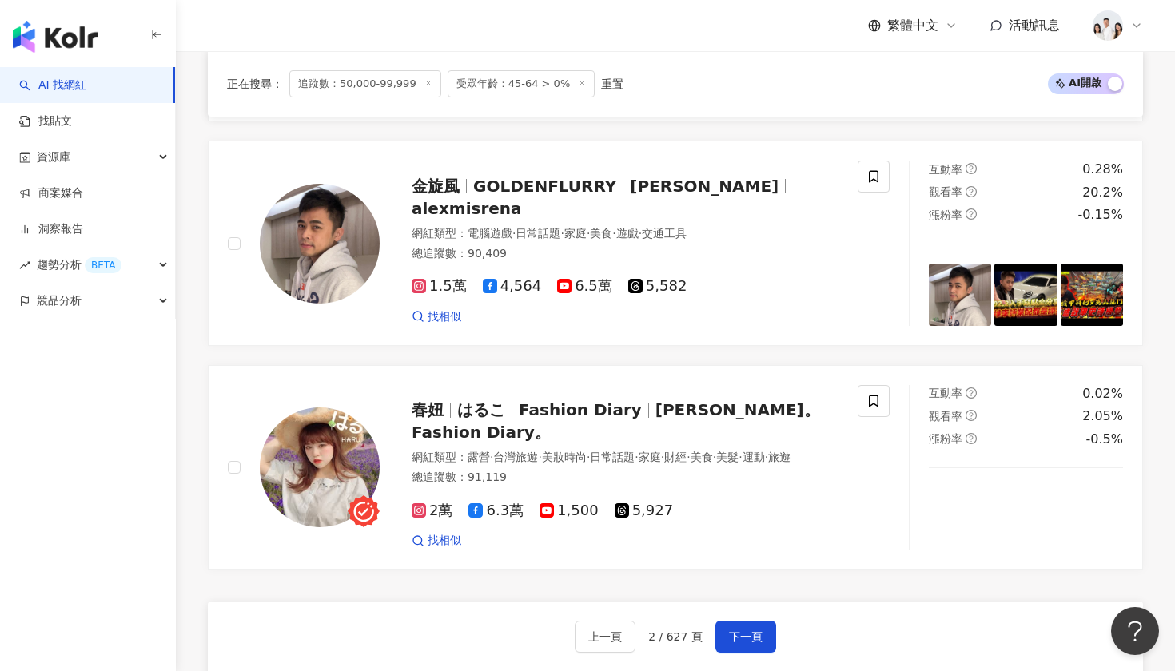
scroll to position [2863, 0]
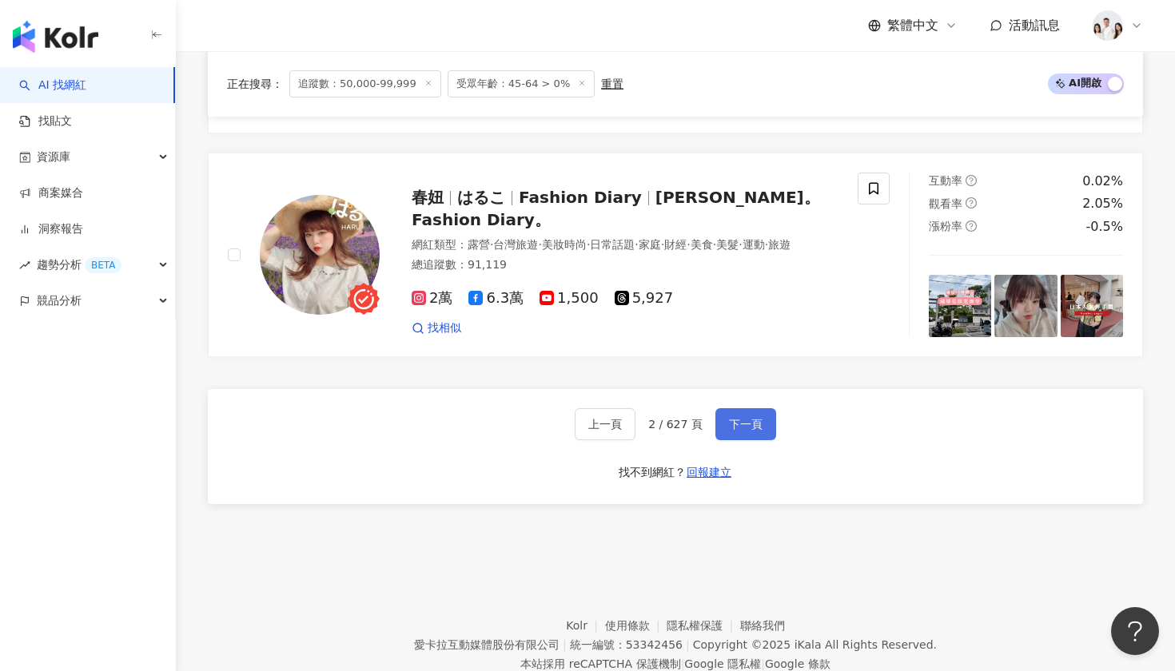
click at [744, 416] on button "下一頁" at bounding box center [745, 424] width 61 height 32
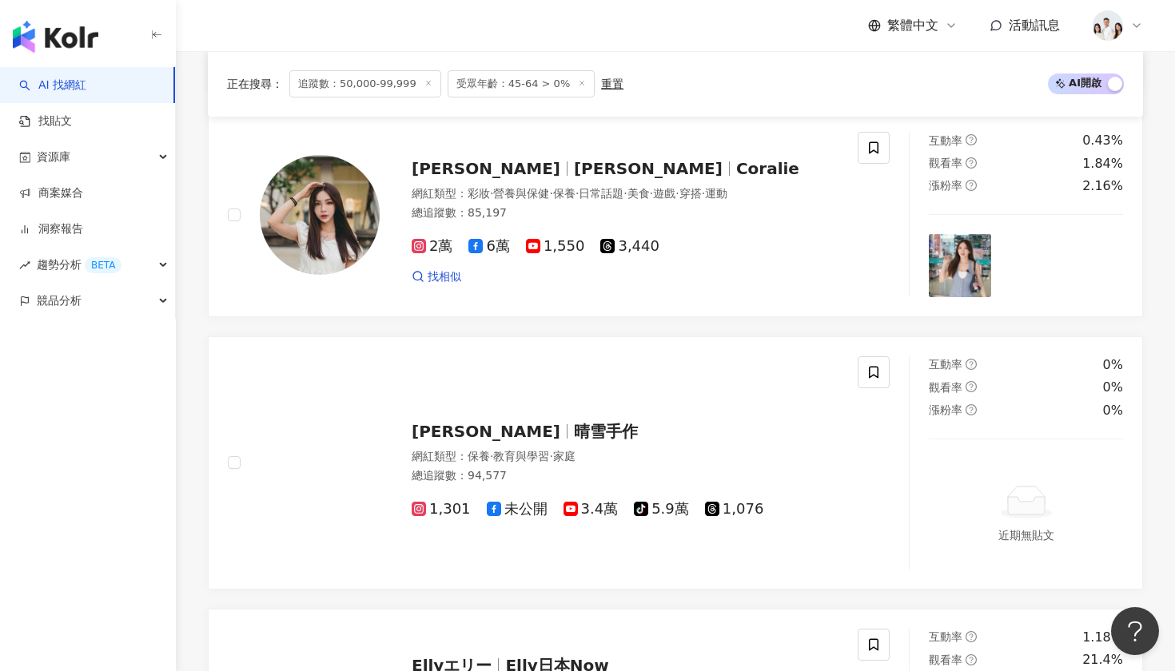
scroll to position [2617, 0]
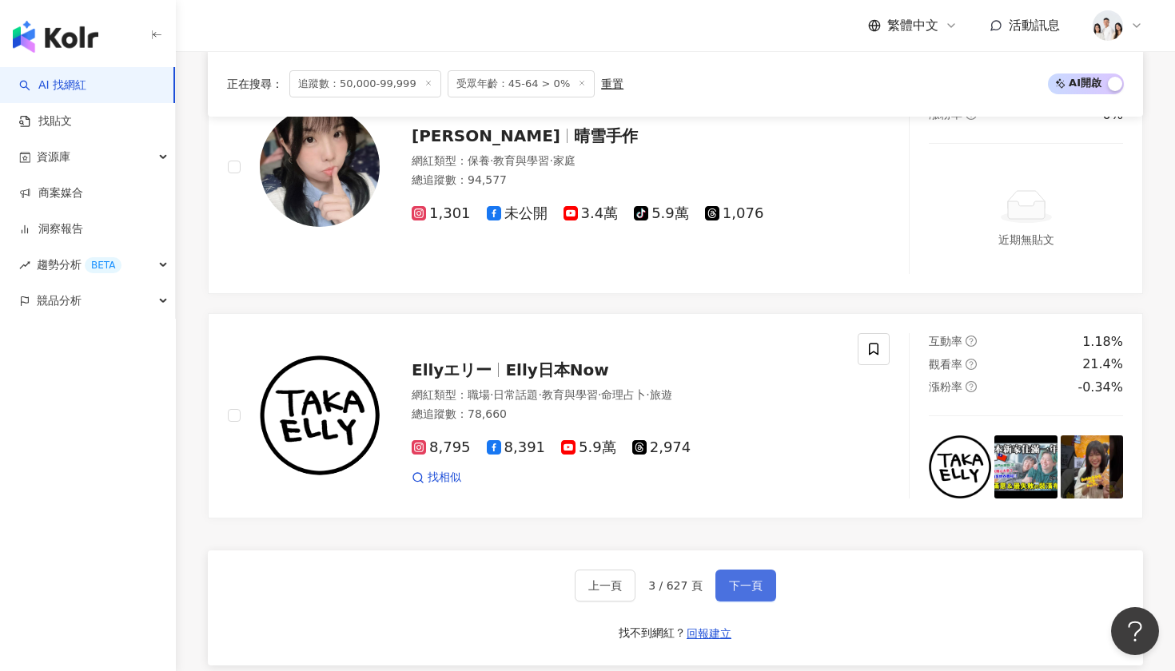
click at [751, 579] on span "下一頁" at bounding box center [746, 585] width 34 height 13
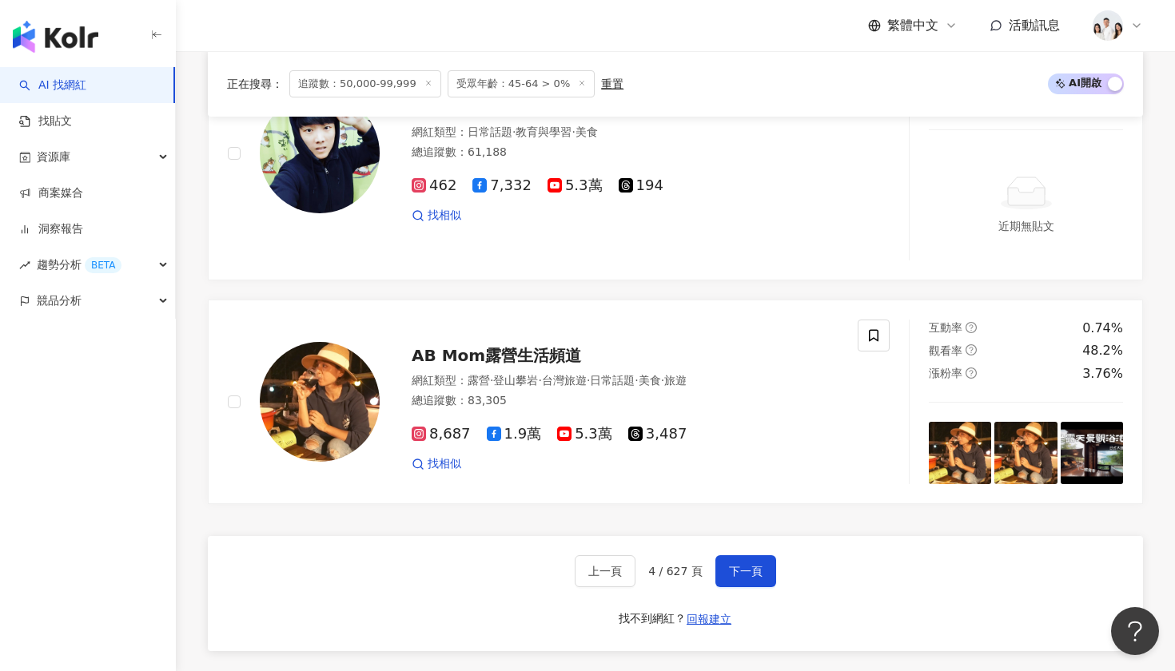
scroll to position [2738, 0]
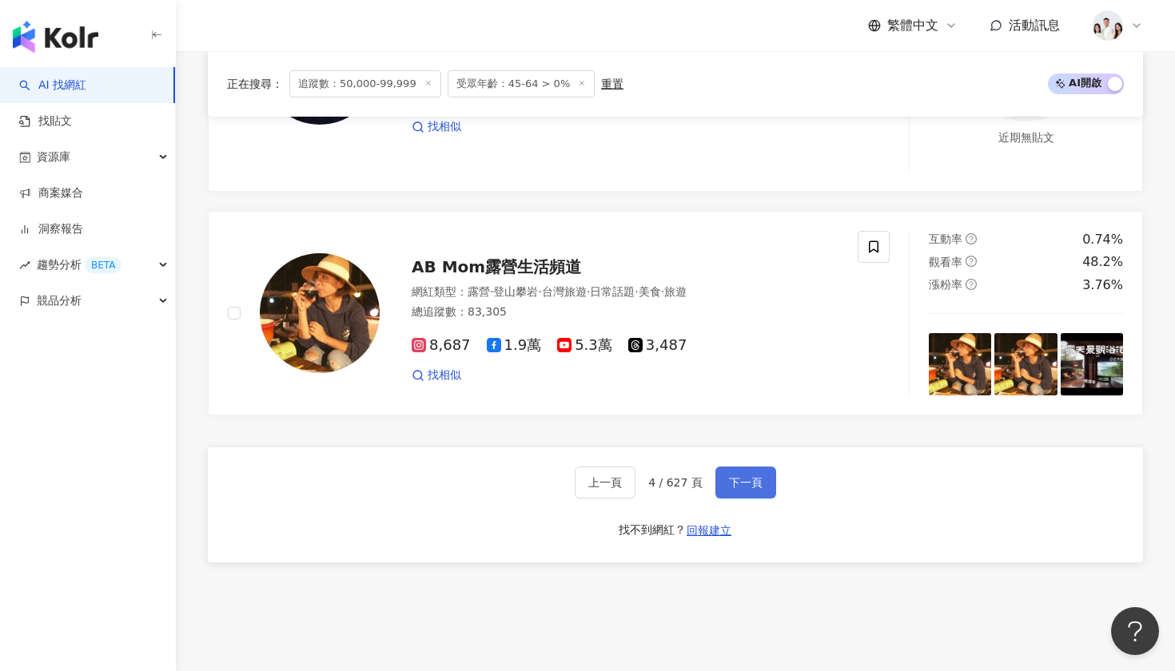
click at [742, 476] on span "下一頁" at bounding box center [746, 482] width 34 height 13
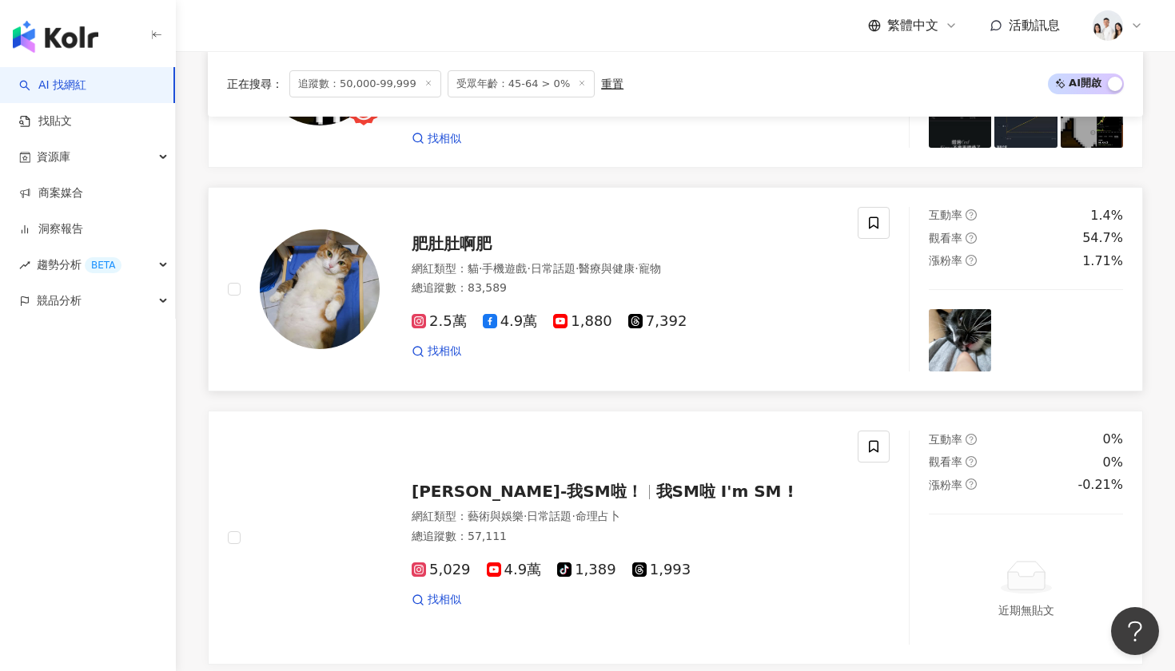
scroll to position [2798, 0]
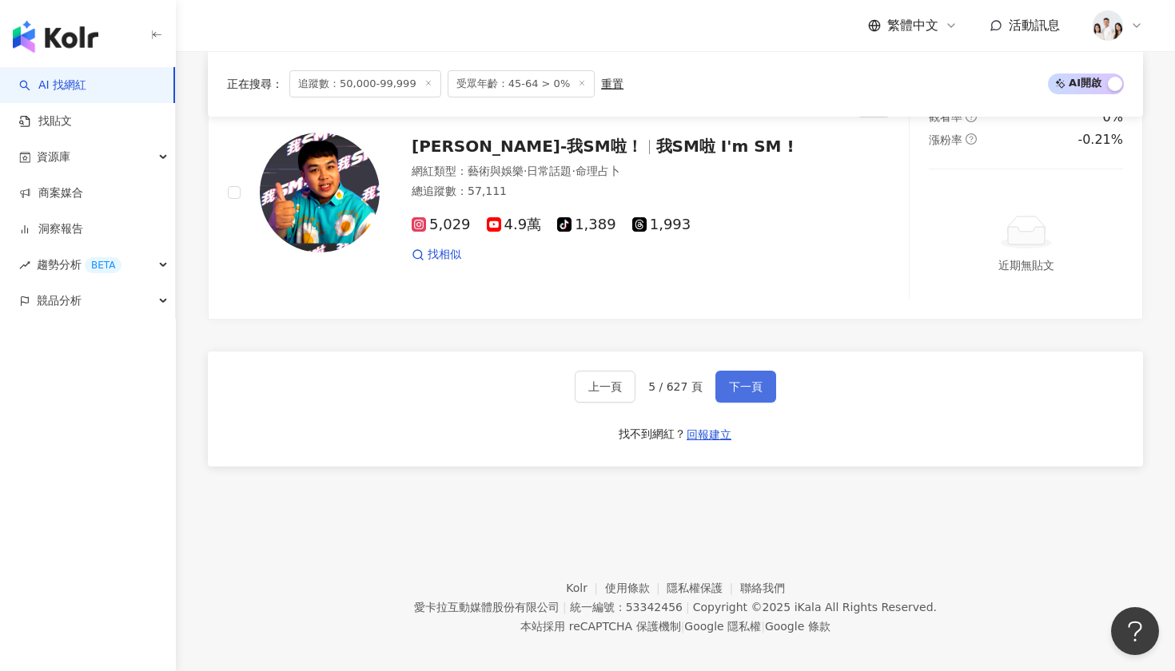
click at [766, 380] on button "下一頁" at bounding box center [745, 387] width 61 height 32
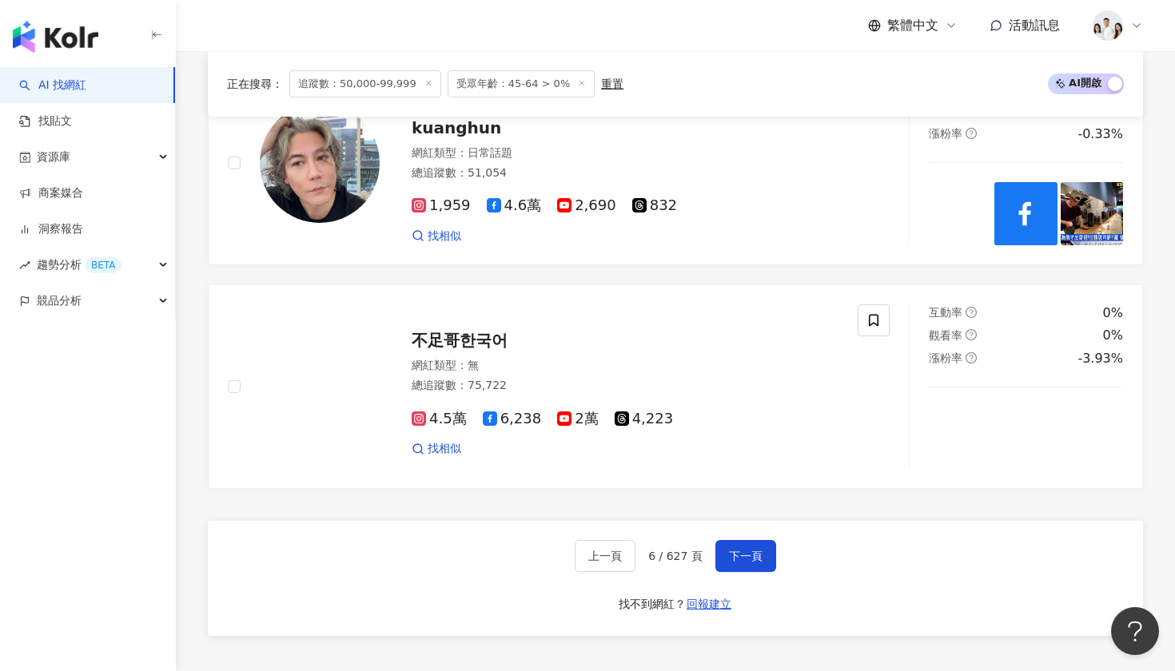
scroll to position [2641, 0]
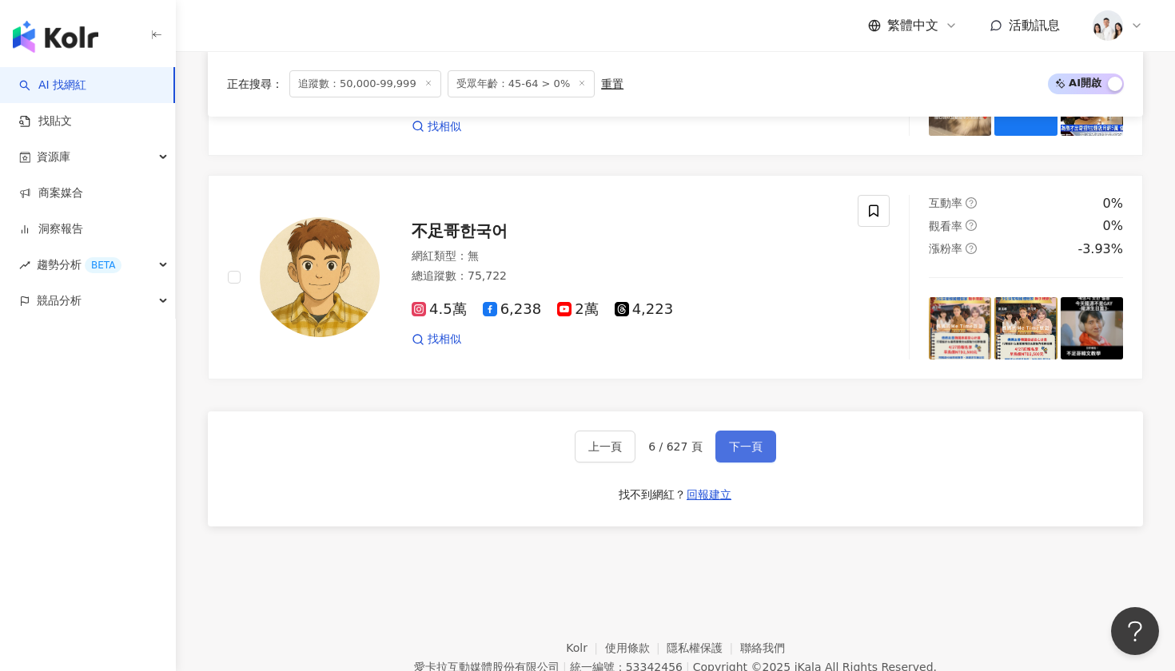
click at [743, 440] on span "下一頁" at bounding box center [746, 446] width 34 height 13
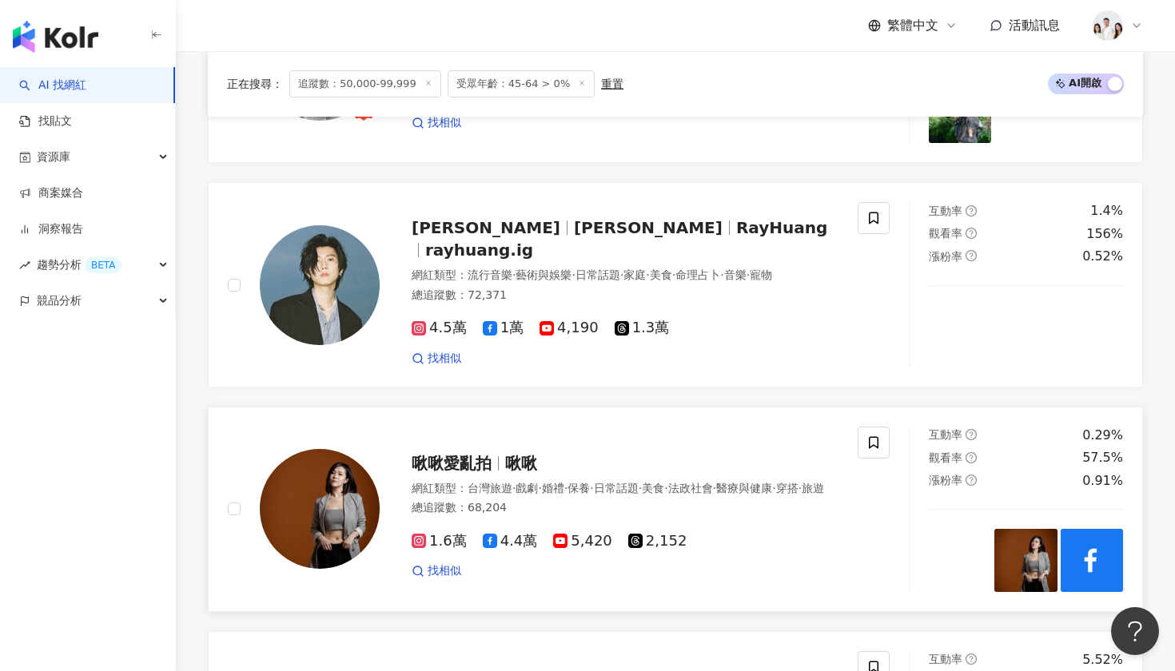
scroll to position [580, 0]
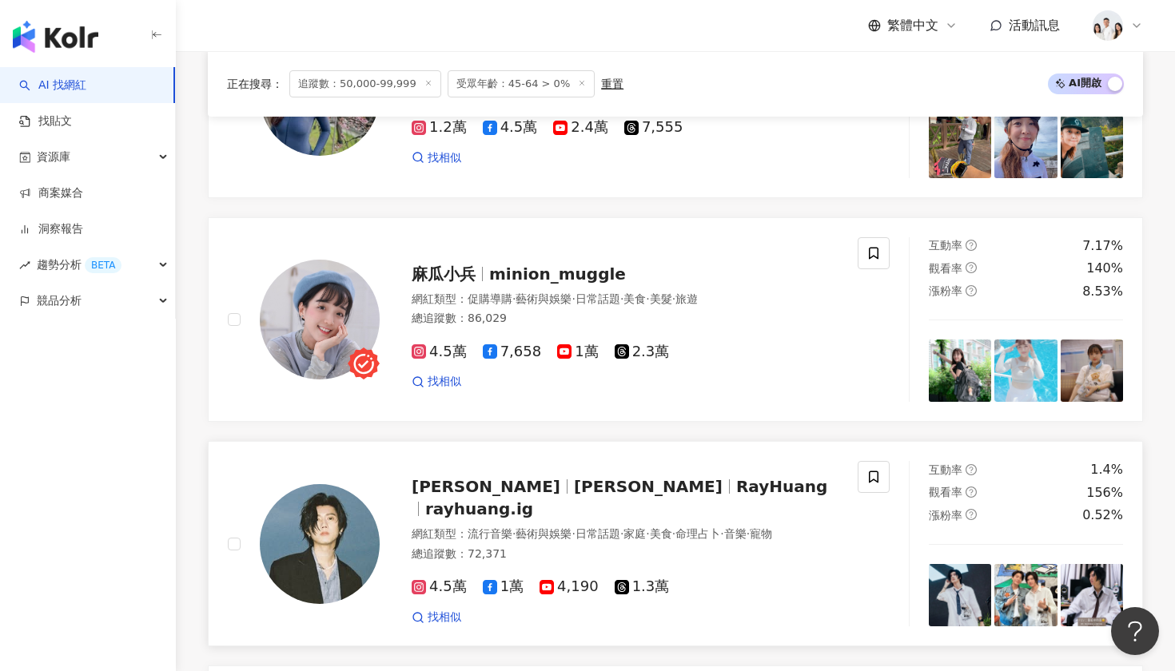
click at [429, 496] on span "[PERSON_NAME]" at bounding box center [486, 486] width 149 height 19
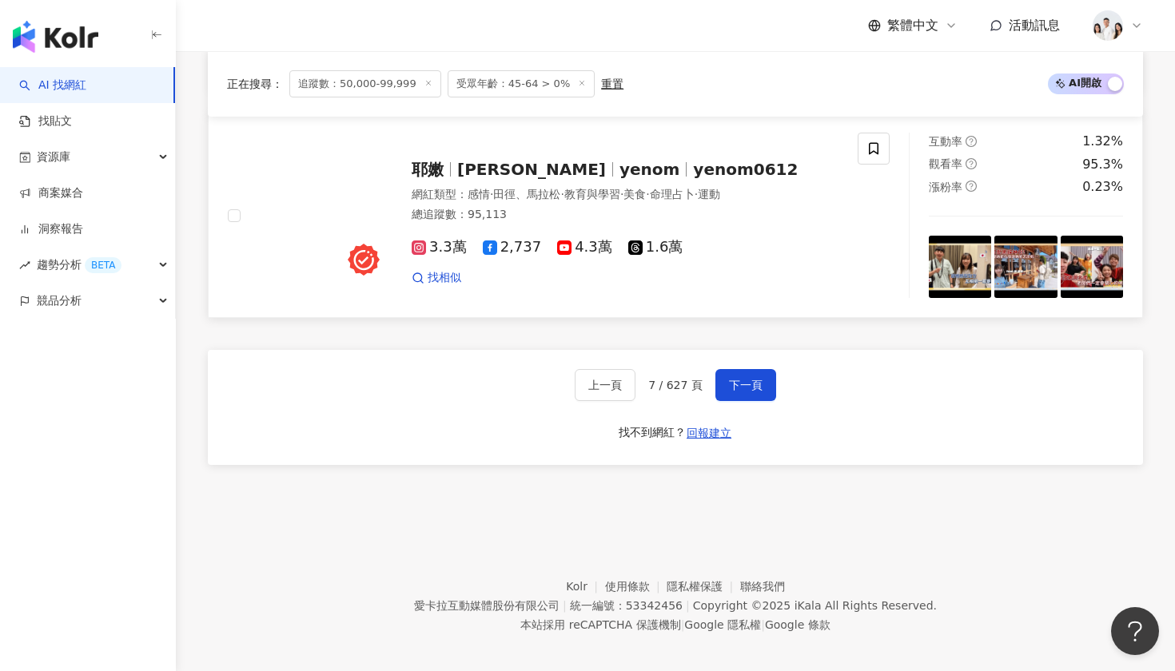
scroll to position [2750, 0]
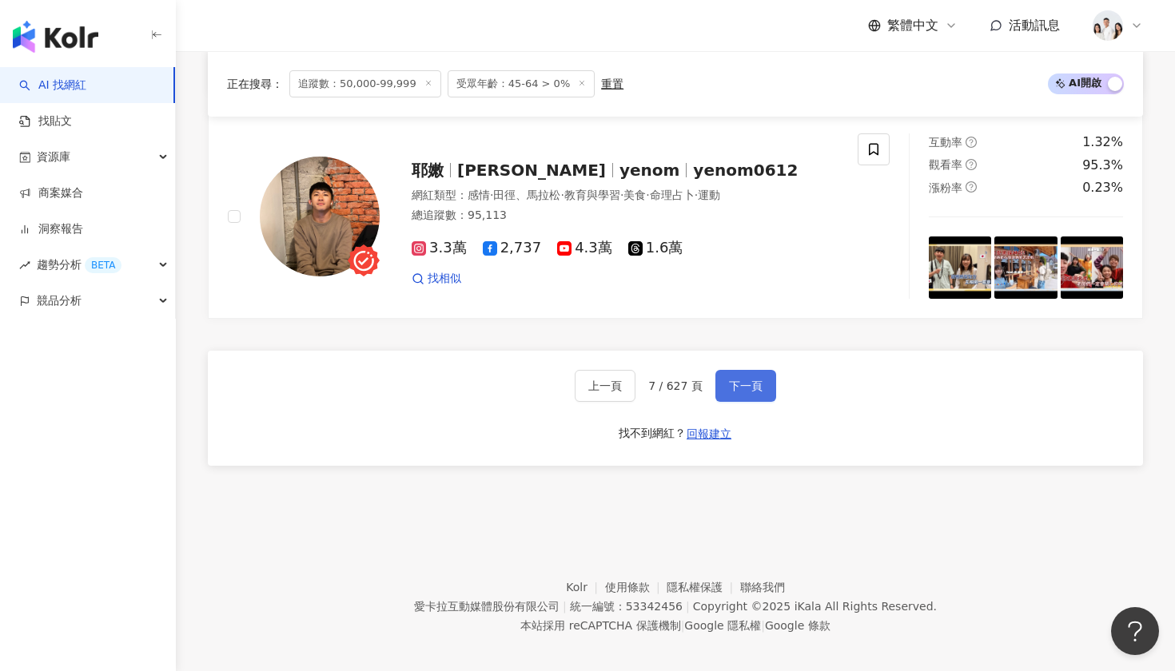
click at [746, 380] on span "下一頁" at bounding box center [746, 386] width 34 height 13
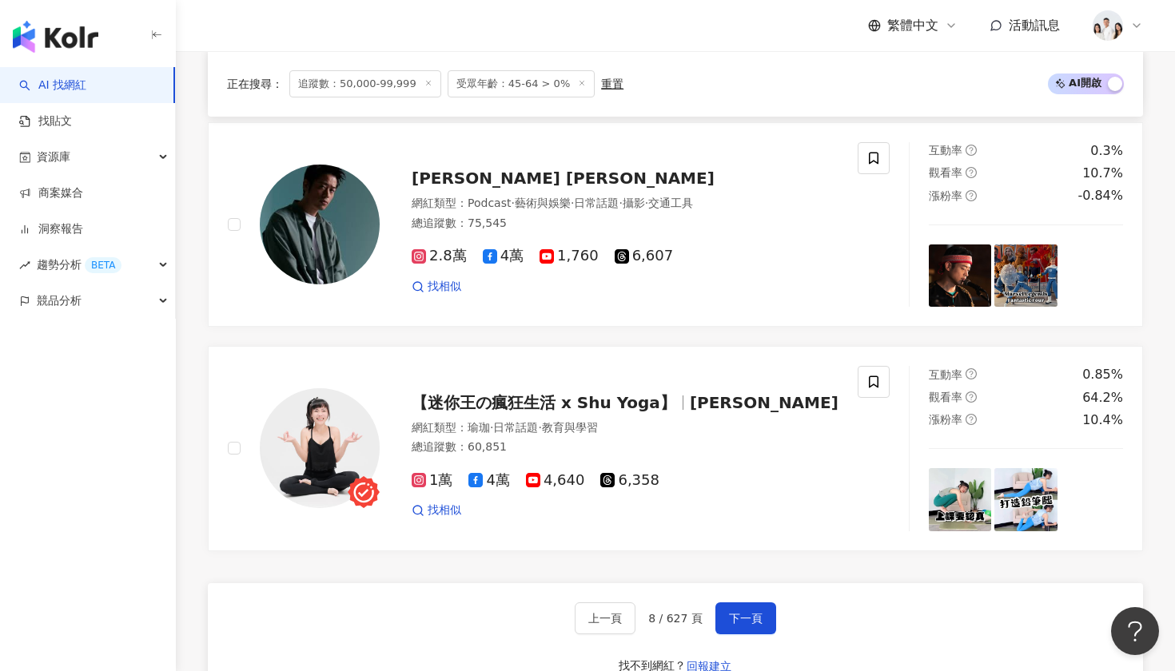
scroll to position [2689, 0]
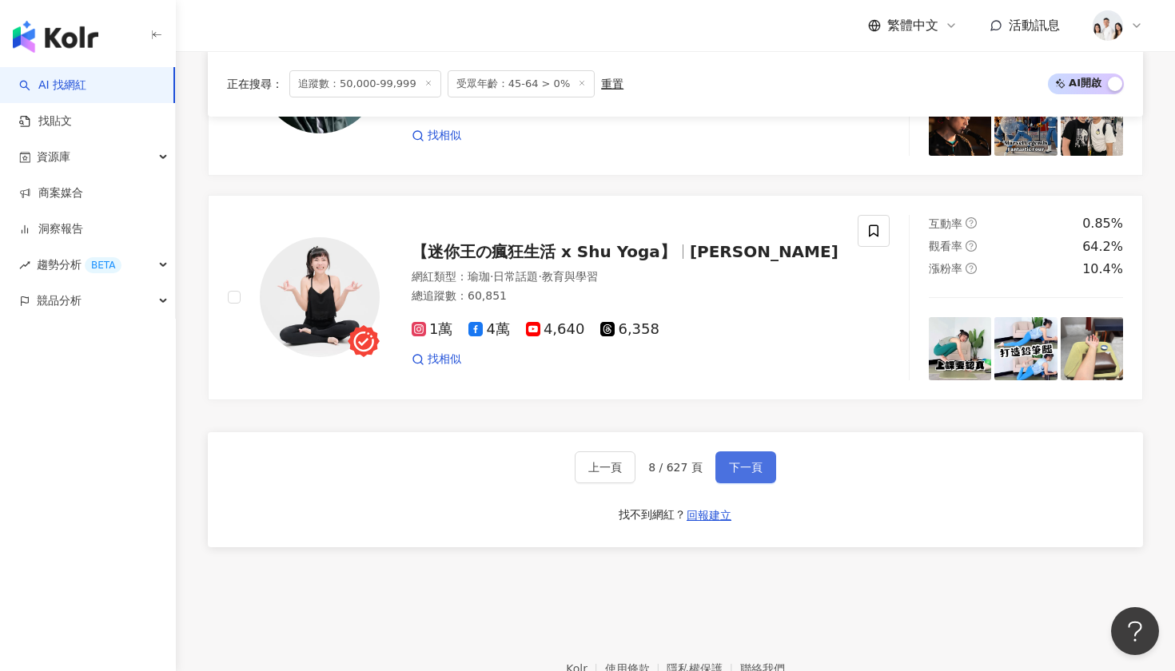
click at [747, 461] on span "下一頁" at bounding box center [746, 467] width 34 height 13
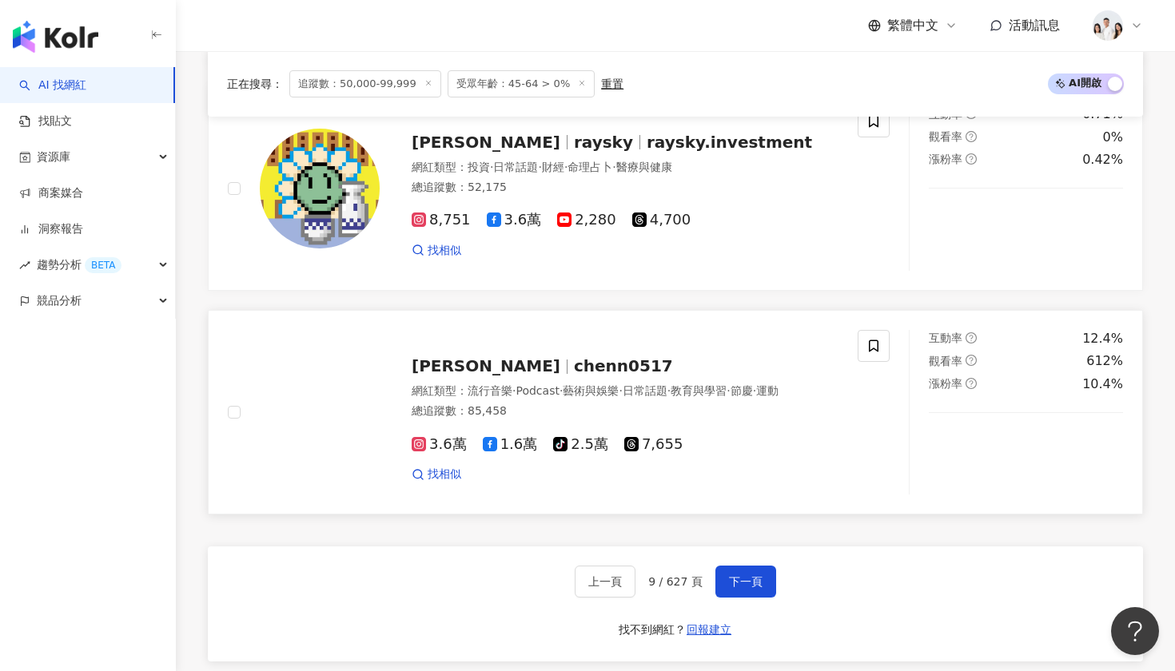
scroll to position [2511, 0]
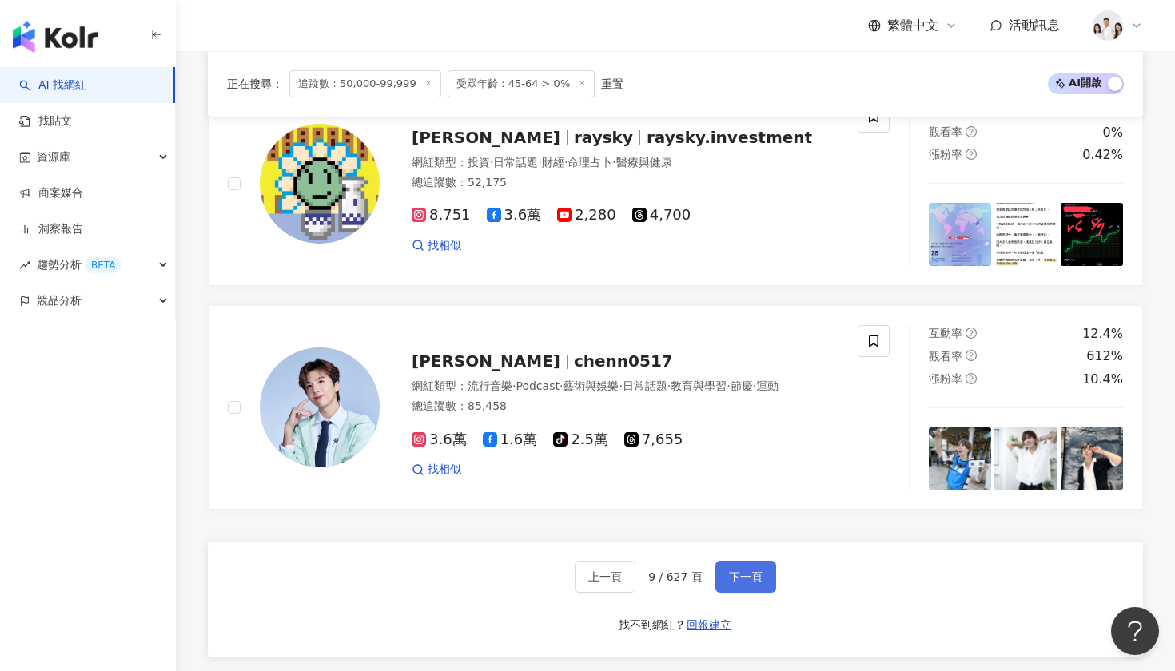
click at [745, 571] on span "下一頁" at bounding box center [746, 577] width 34 height 13
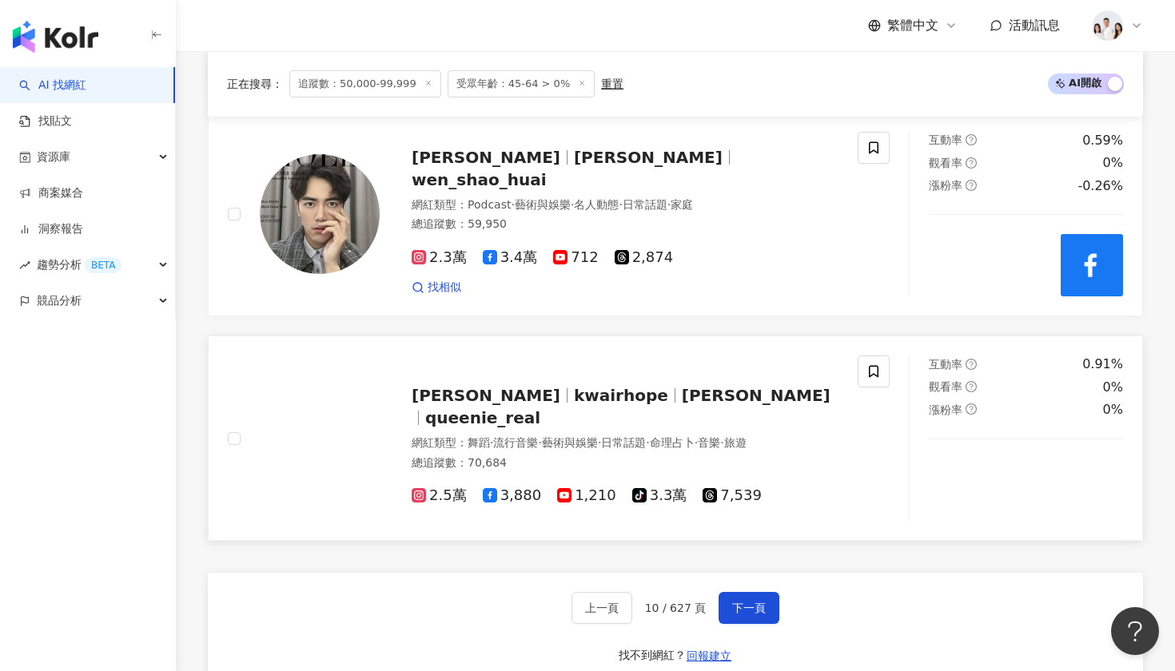
scroll to position [2493, 0]
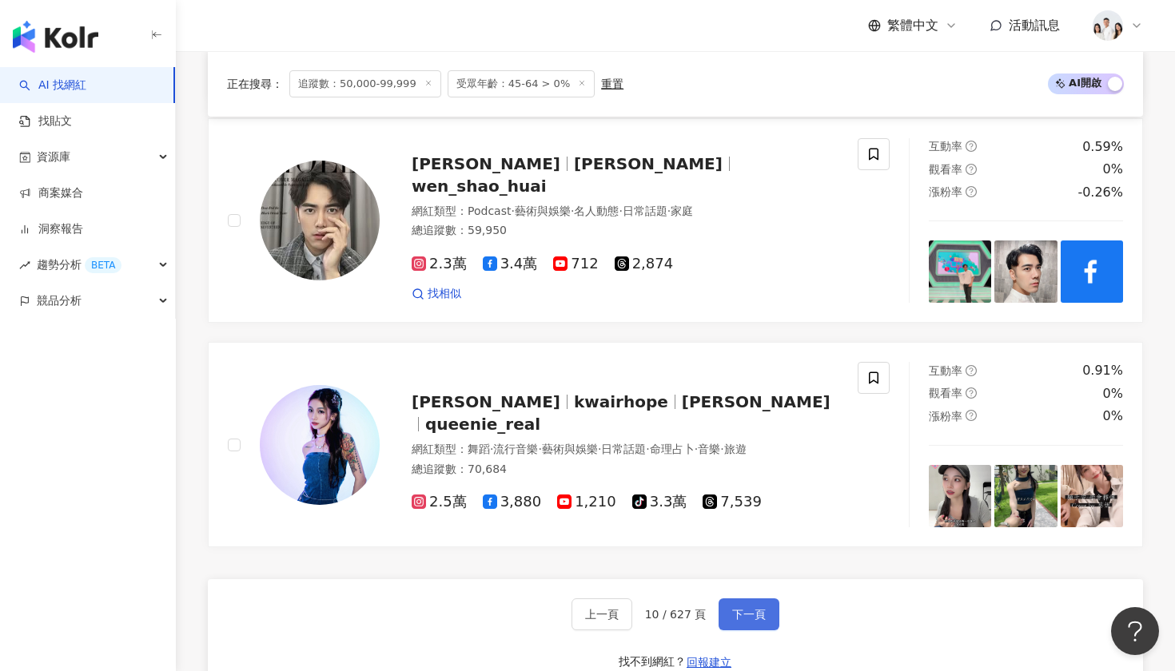
click at [756, 608] on span "下一頁" at bounding box center [749, 614] width 34 height 13
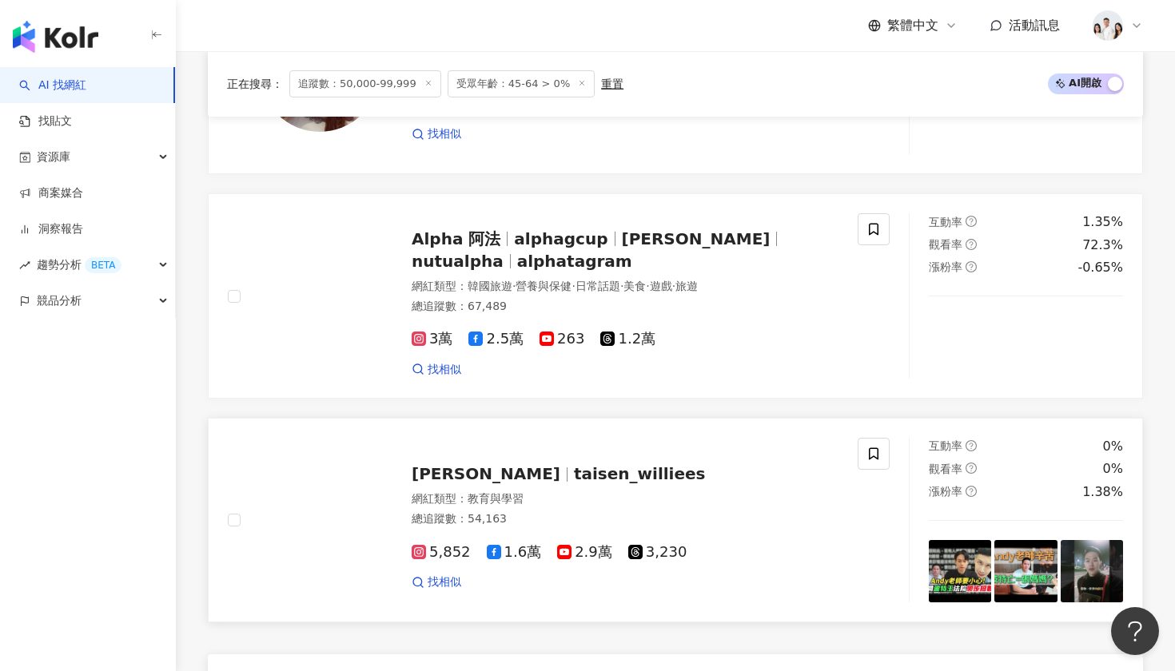
scroll to position [2536, 0]
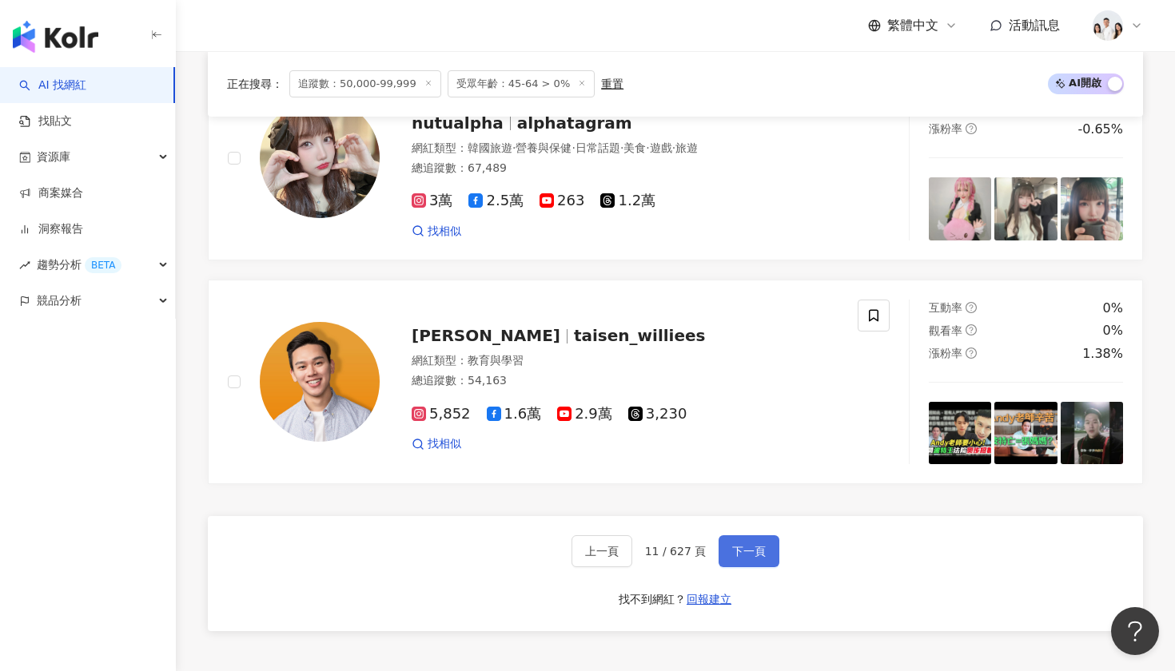
click at [736, 536] on button "下一頁" at bounding box center [749, 552] width 61 height 32
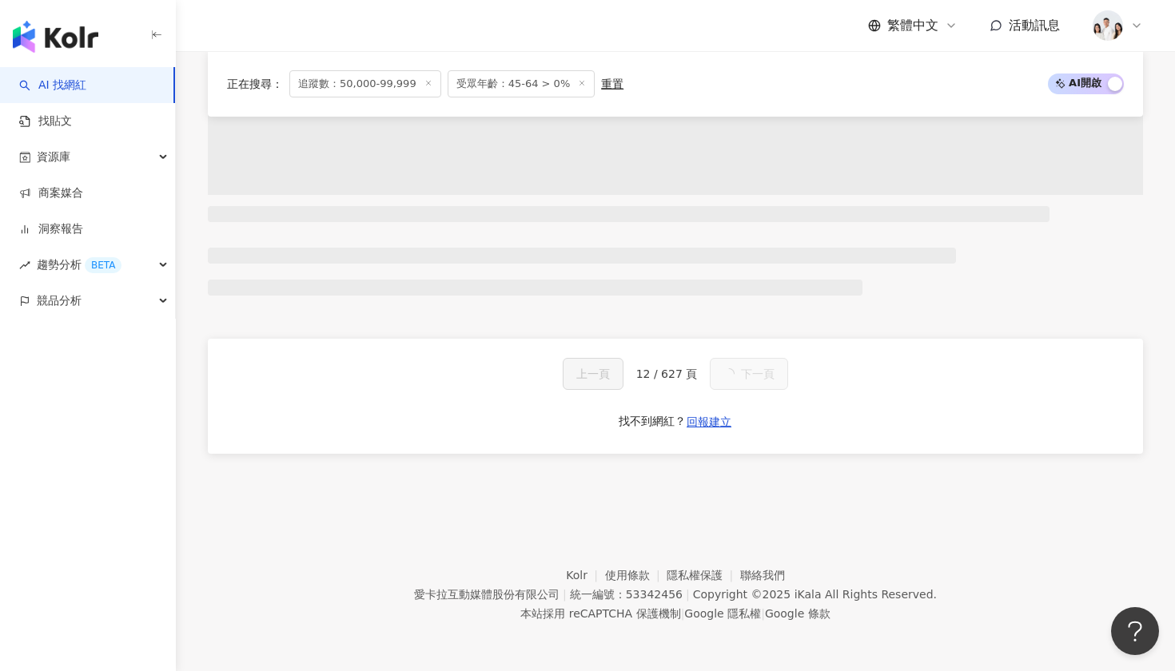
scroll to position [991, 0]
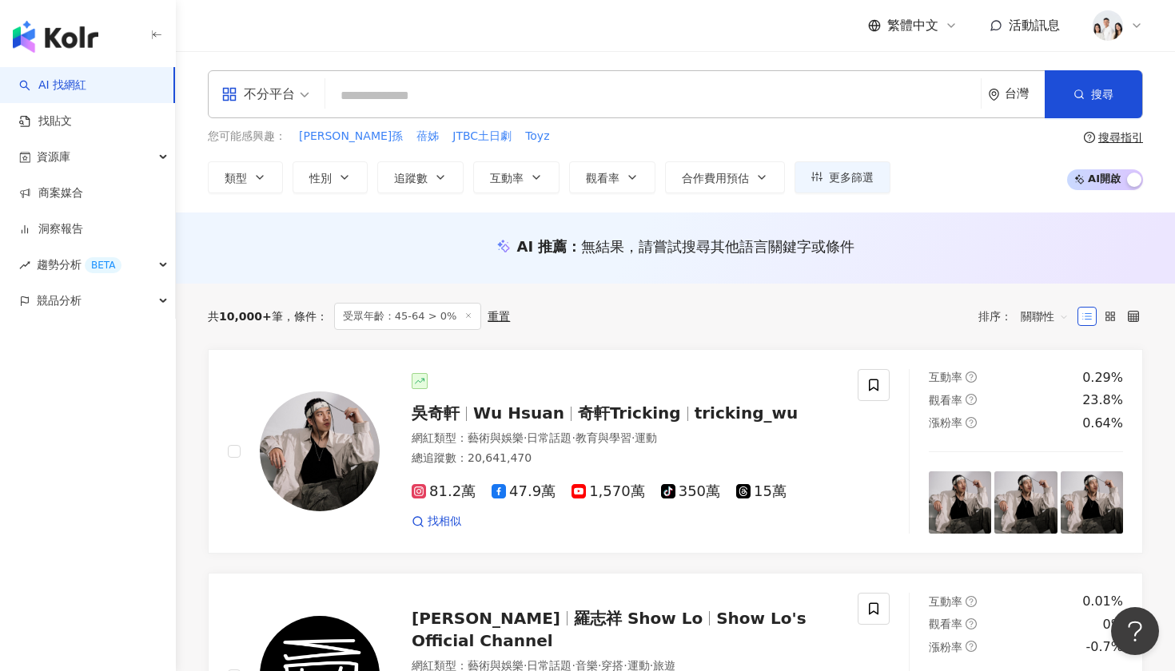
click at [1099, 183] on span "AI 開啟 AI 關閉" at bounding box center [1105, 179] width 76 height 21
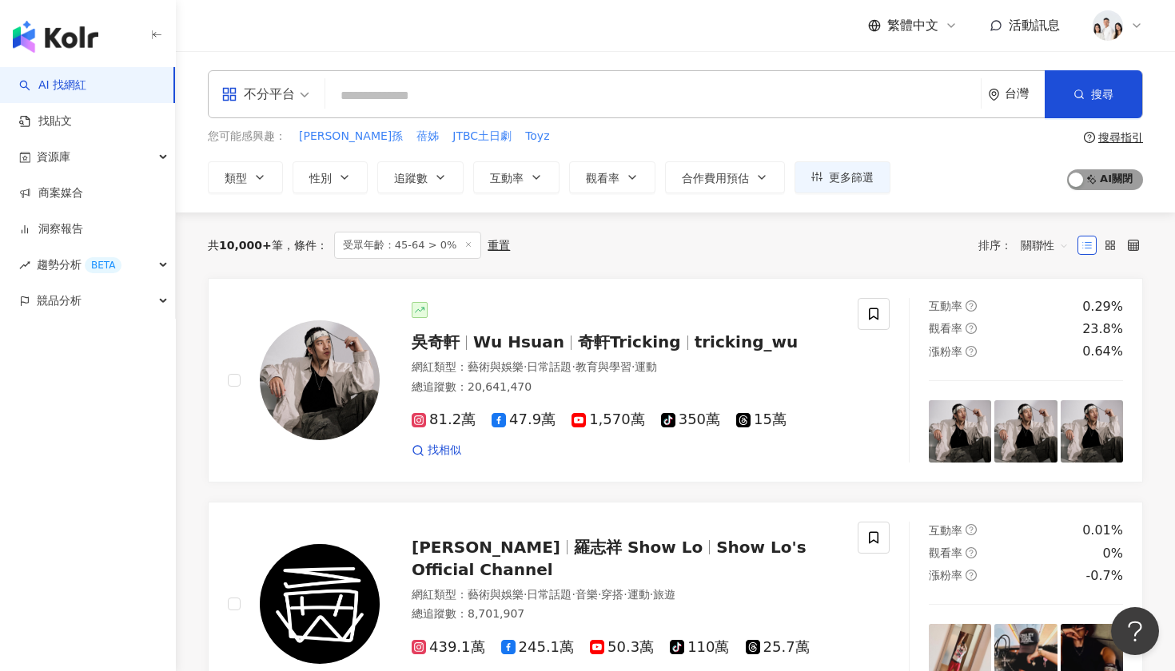
click at [1099, 183] on span "AI 開啟 AI 關閉" at bounding box center [1105, 179] width 76 height 21
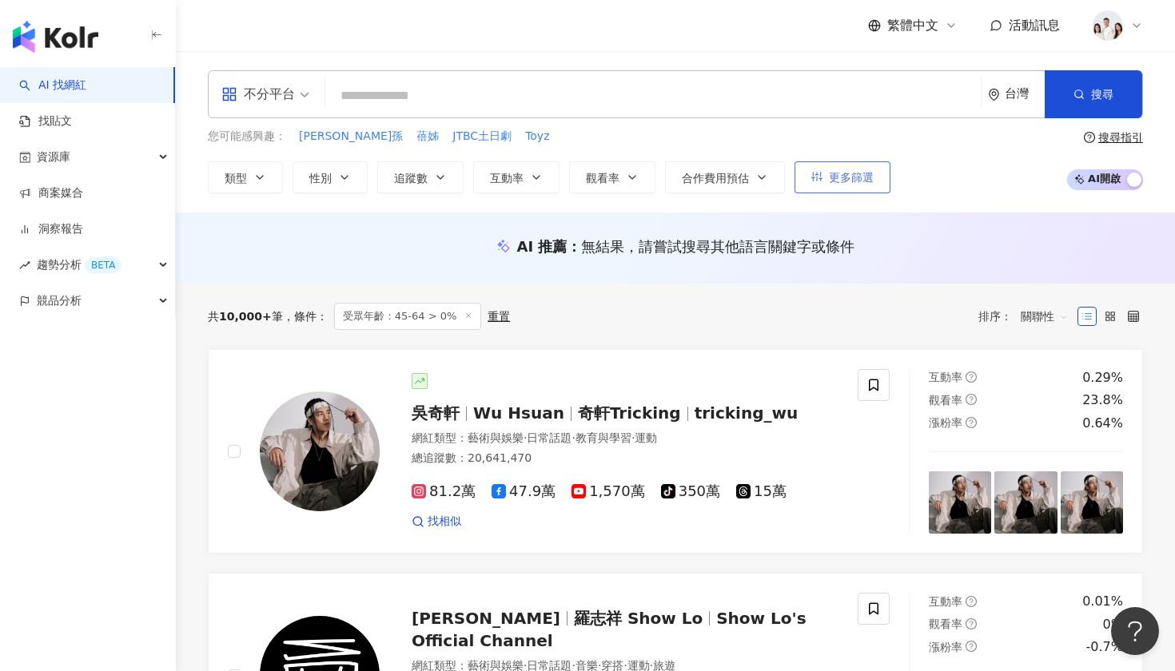
click at [830, 178] on button "更多篩選" at bounding box center [842, 177] width 96 height 32
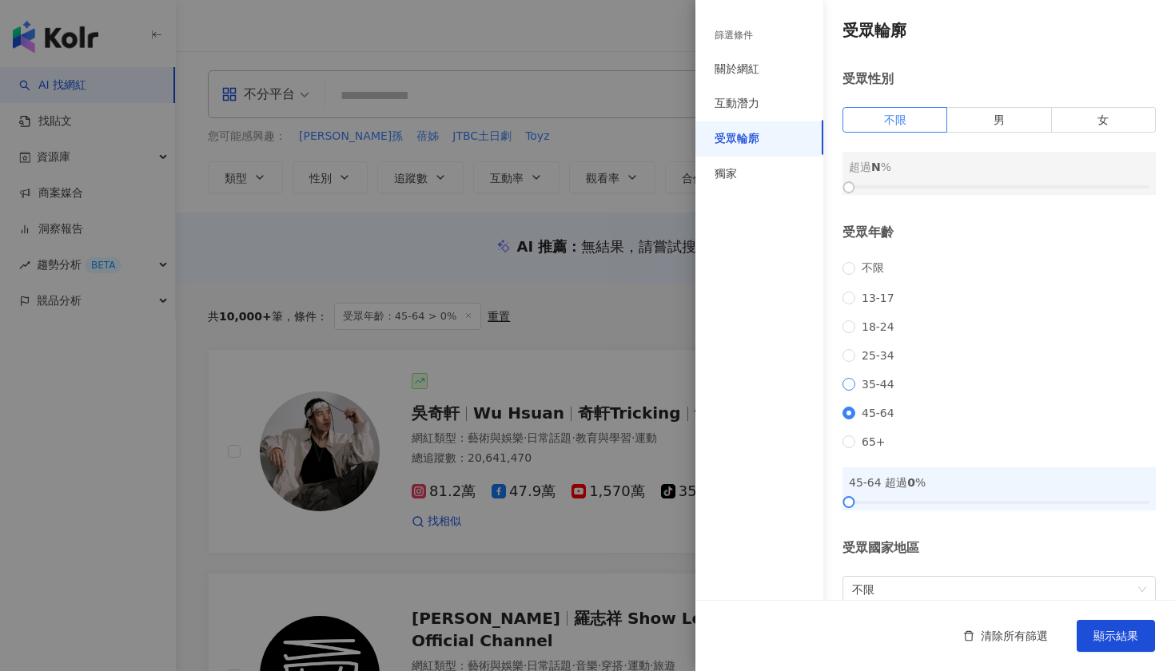
click at [856, 389] on span "35-44" at bounding box center [878, 384] width 46 height 13
click at [1118, 630] on span "顯示結果" at bounding box center [1115, 636] width 45 height 13
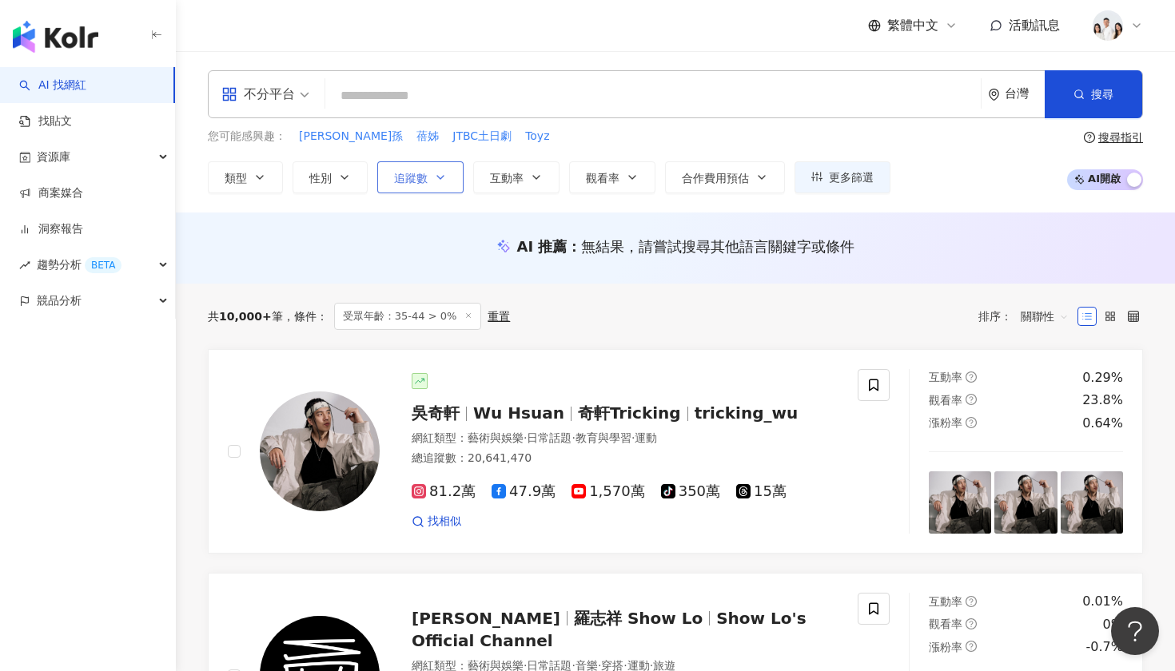
click at [436, 171] on icon "button" at bounding box center [440, 177] width 13 height 13
type input "*"
type input "*******"
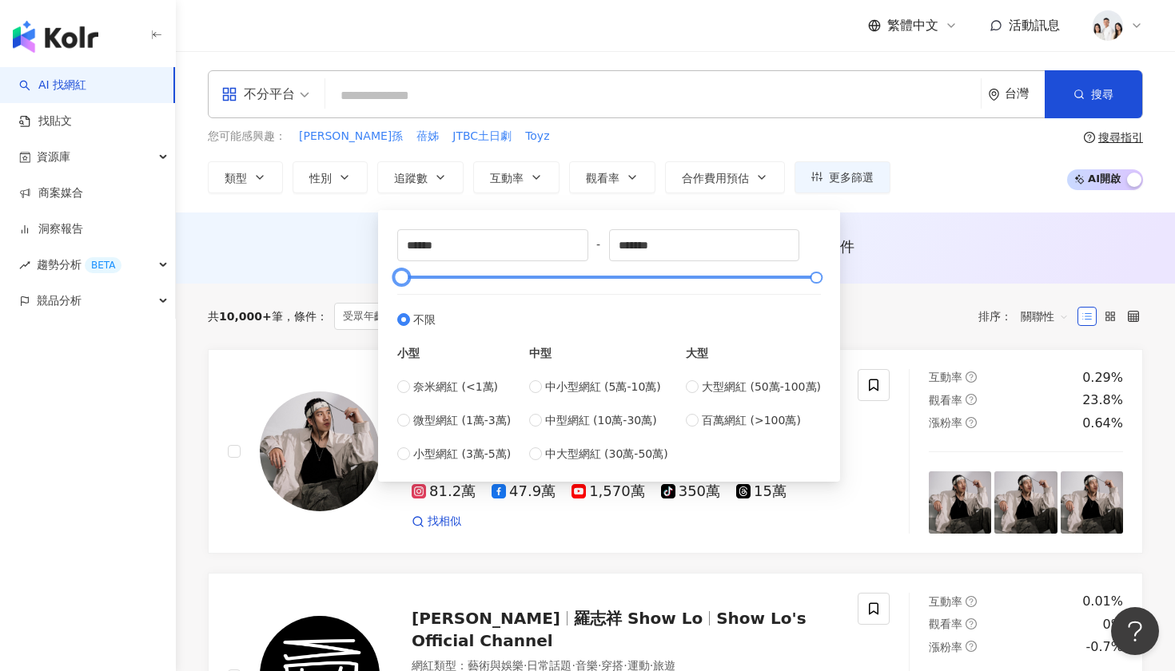
click at [447, 278] on div at bounding box center [609, 278] width 415 height 10
type input "*"
drag, startPoint x: 447, startPoint y: 278, endPoint x: 388, endPoint y: 278, distance: 59.1
click at [388, 278] on div "* - ******* 不限 小型 奈米網紅 (<1萬) 微型網紅 (1萬-3萬) 小型網紅 (3萬-5萬) 中型 中小型網紅 (5萬-10萬) 中型網紅 (…" at bounding box center [609, 346] width 443 height 253
type input "******"
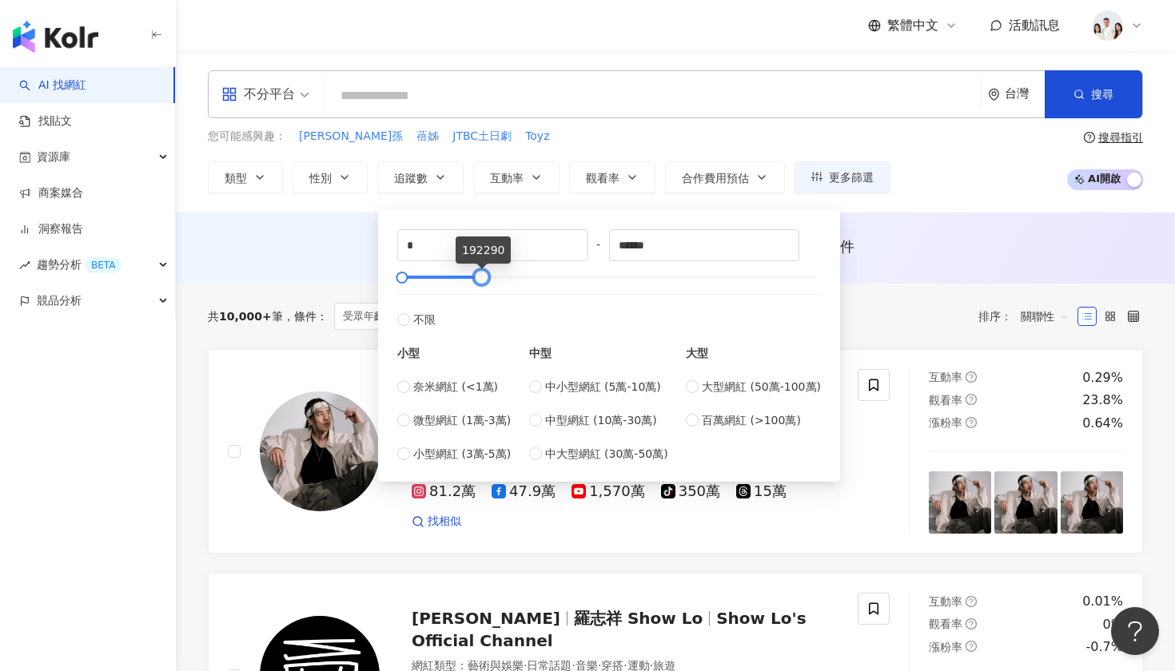
drag, startPoint x: 813, startPoint y: 282, endPoint x: 478, endPoint y: 289, distance: 335.0
click at [478, 289] on div "* - ****** 不限 小型 奈米網紅 (<1萬) 微型網紅 (1萬-3萬) 小型網紅 (3萬-5萬) 中型 中小型網紅 (5萬-10萬) 中型網紅 (1…" at bounding box center [609, 345] width 424 height 233
click at [490, 416] on span "微型網紅 (1萬-3萬)" at bounding box center [462, 421] width 98 height 18
type input "*****"
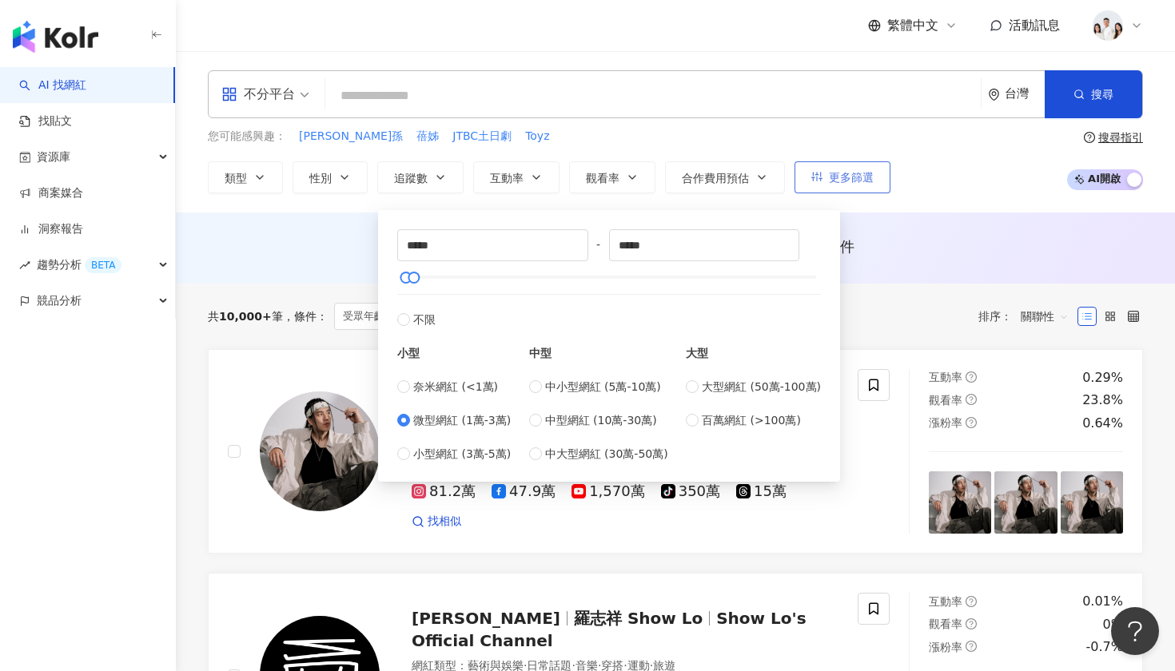
click at [874, 181] on span "更多篩選" at bounding box center [851, 177] width 45 height 13
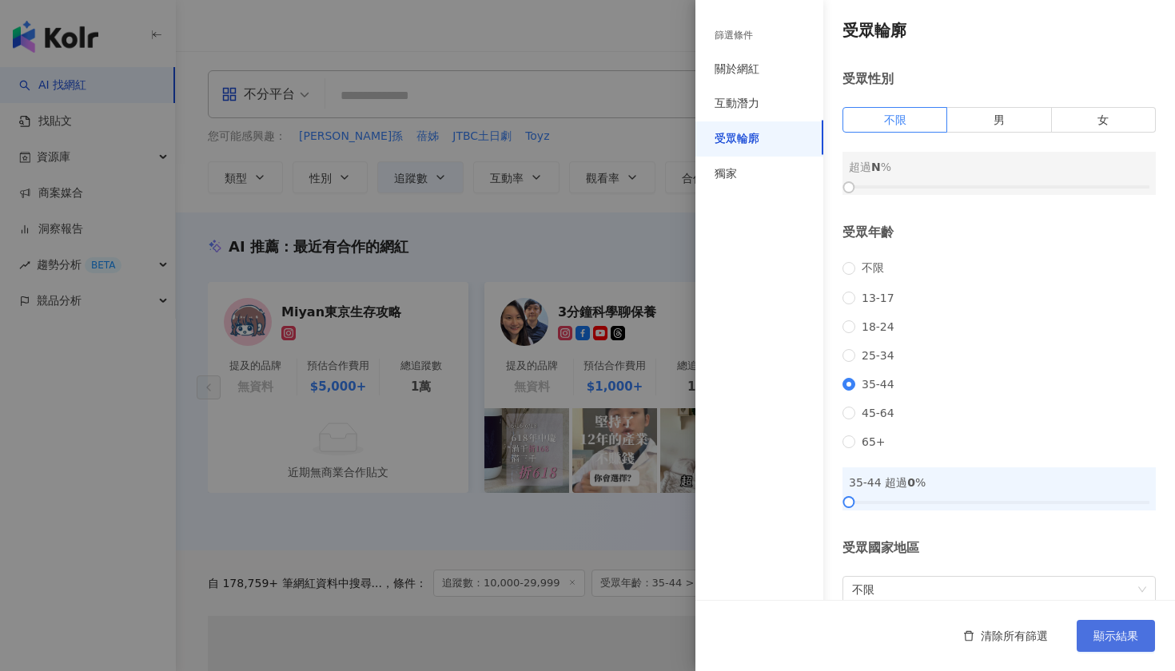
click at [1102, 631] on span "顯示結果" at bounding box center [1115, 636] width 45 height 13
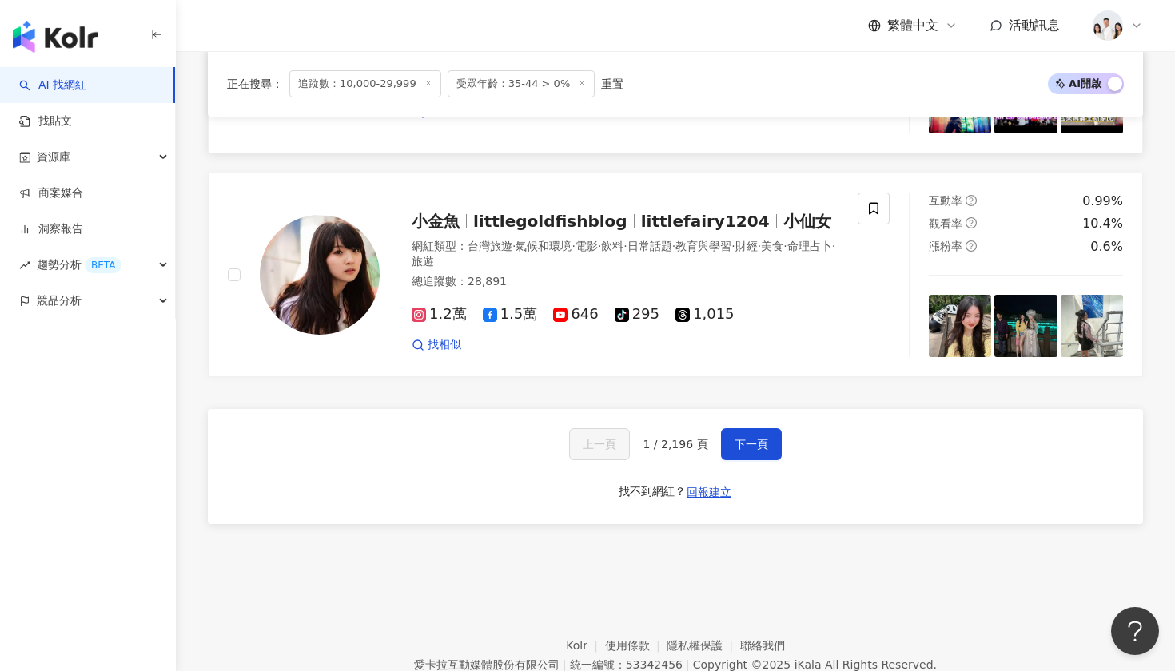
scroll to position [2996, 0]
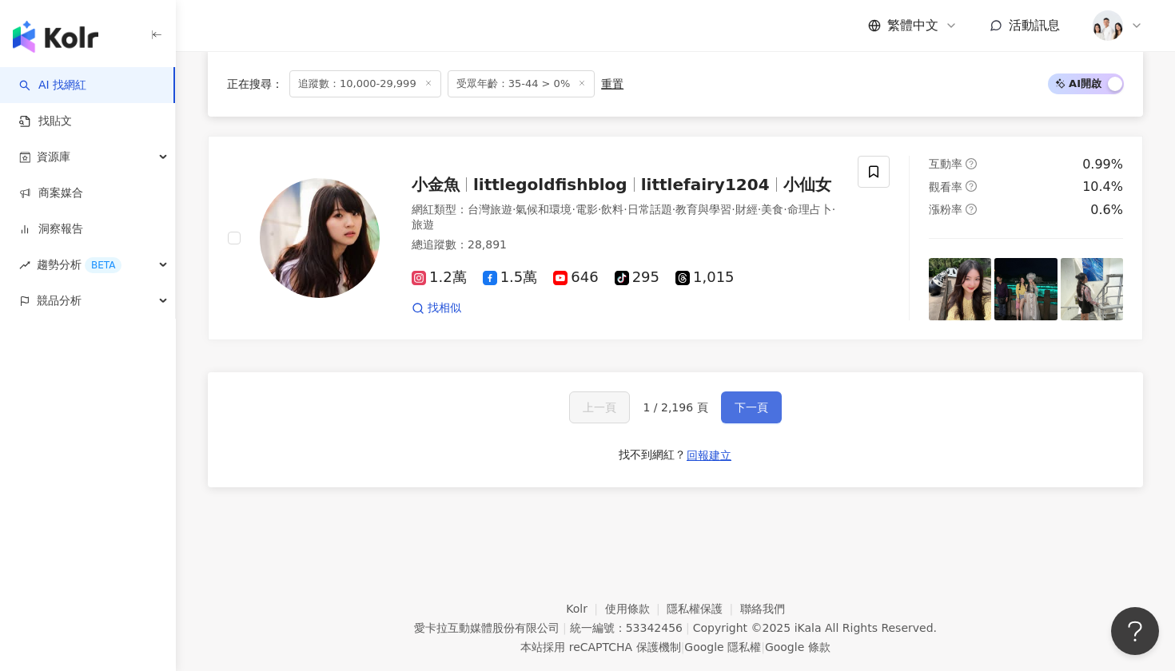
click at [735, 413] on span "下一頁" at bounding box center [752, 407] width 34 height 13
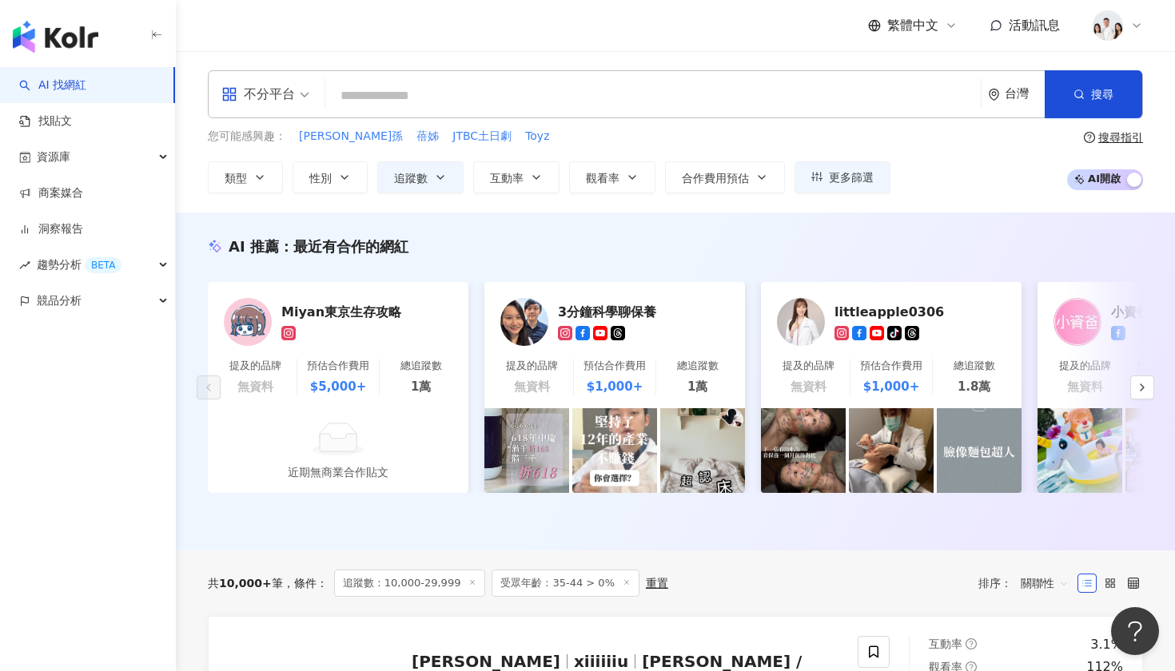
scroll to position [0, 0]
click at [1104, 185] on span "AI 開啟 AI 關閉" at bounding box center [1105, 179] width 76 height 21
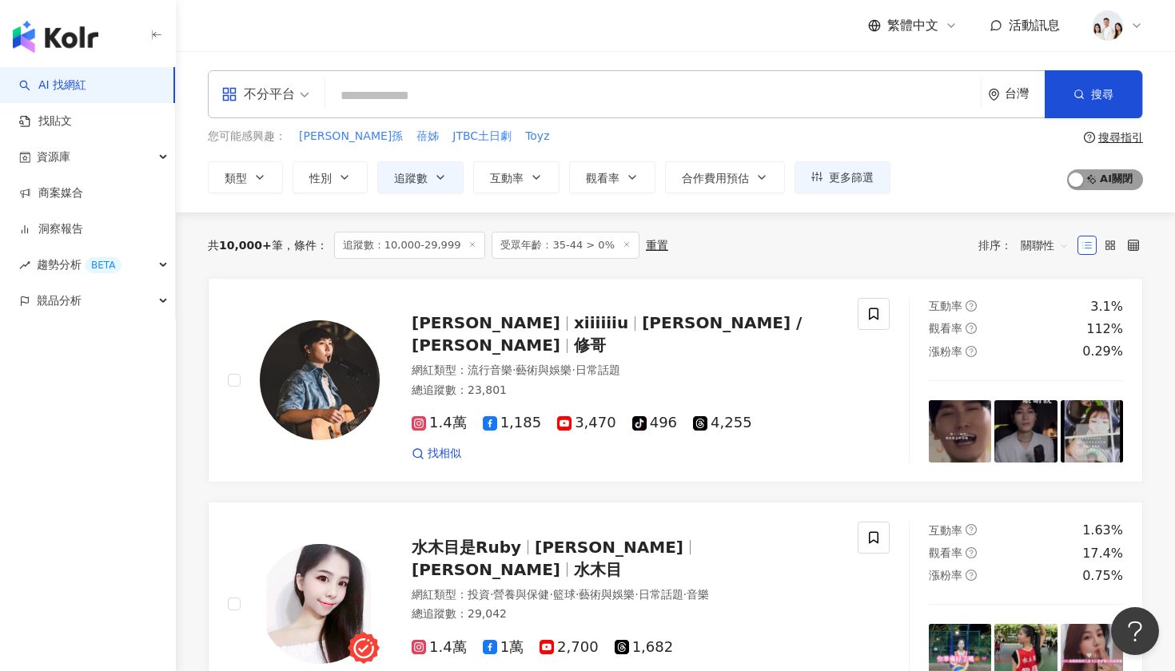
click at [1104, 185] on span "AI 開啟 AI 關閉" at bounding box center [1105, 179] width 76 height 21
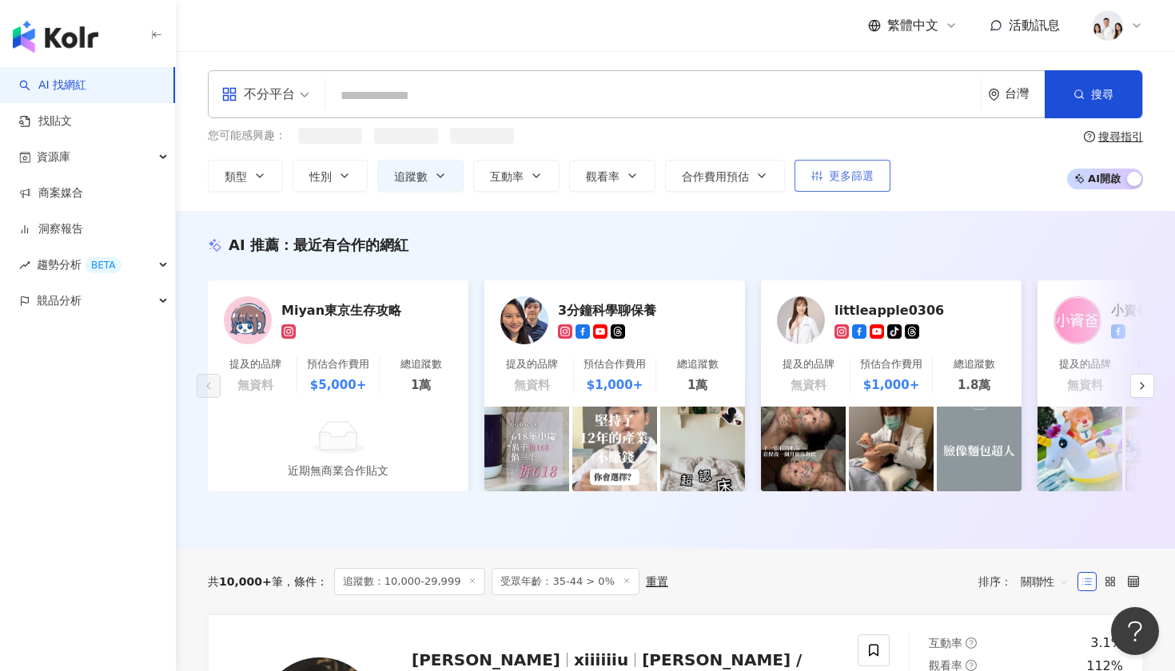
click at [865, 168] on button "更多篩選" at bounding box center [842, 176] width 96 height 32
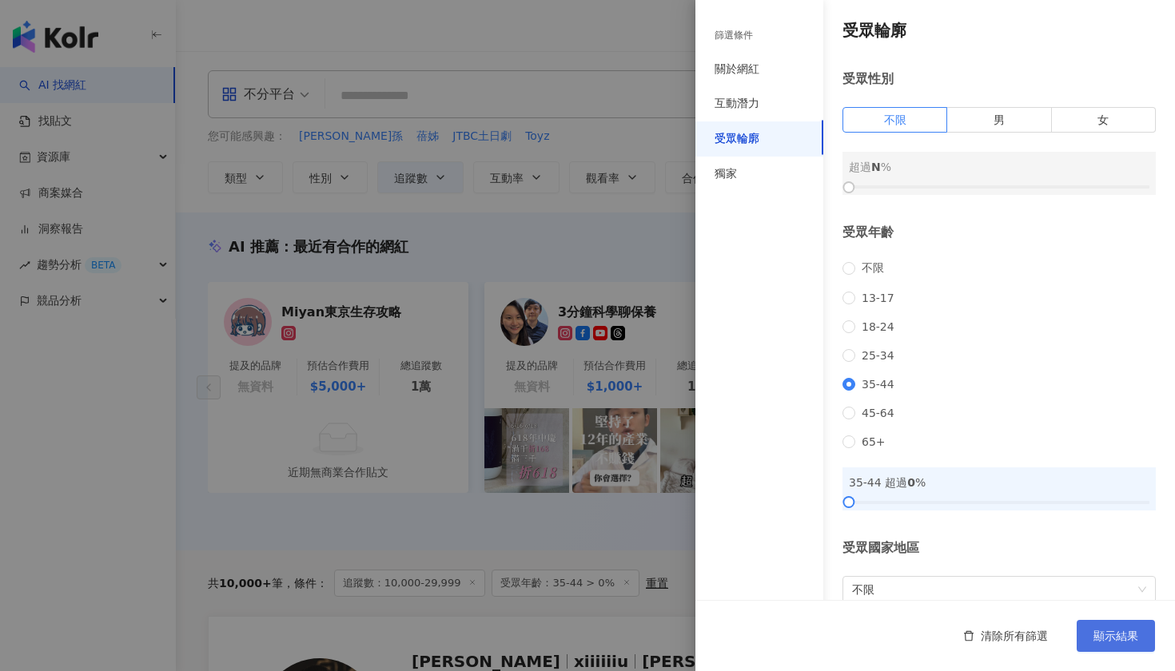
click at [1130, 638] on span "顯示結果" at bounding box center [1115, 636] width 45 height 13
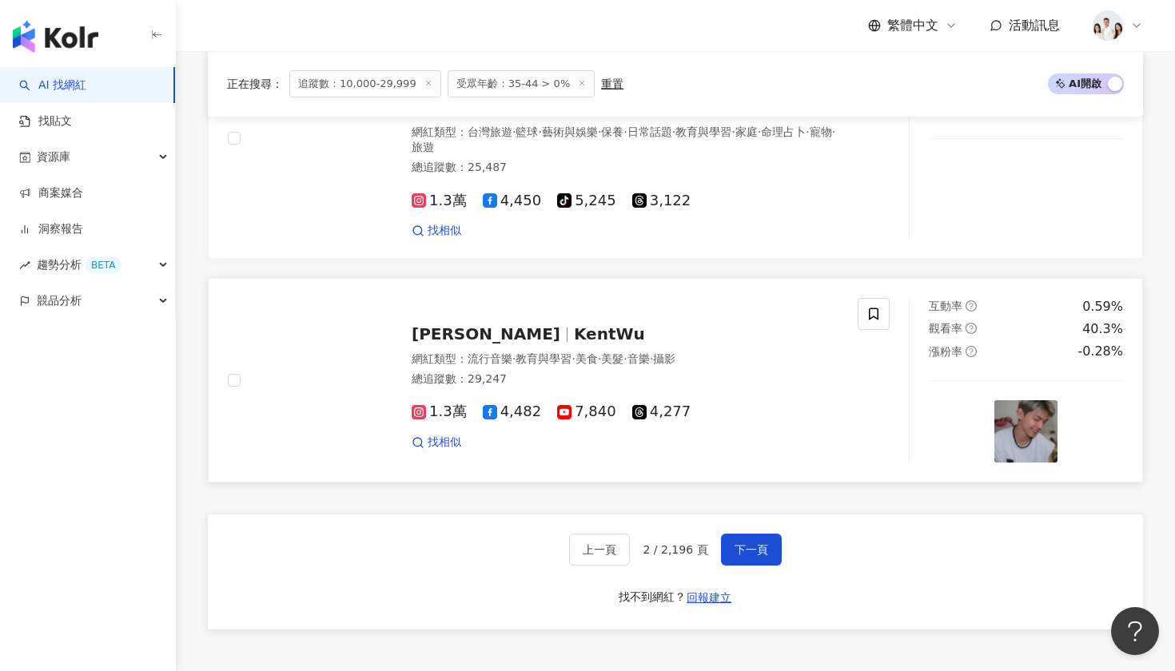
scroll to position [2988, 0]
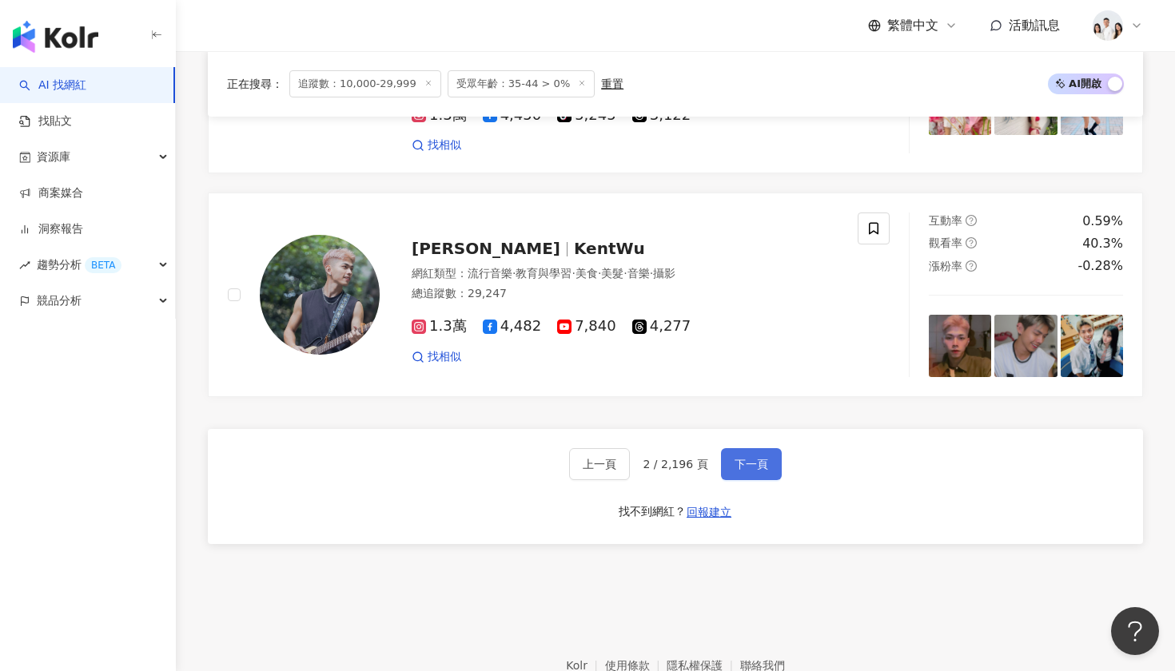
click at [723, 448] on button "下一頁" at bounding box center [751, 464] width 61 height 32
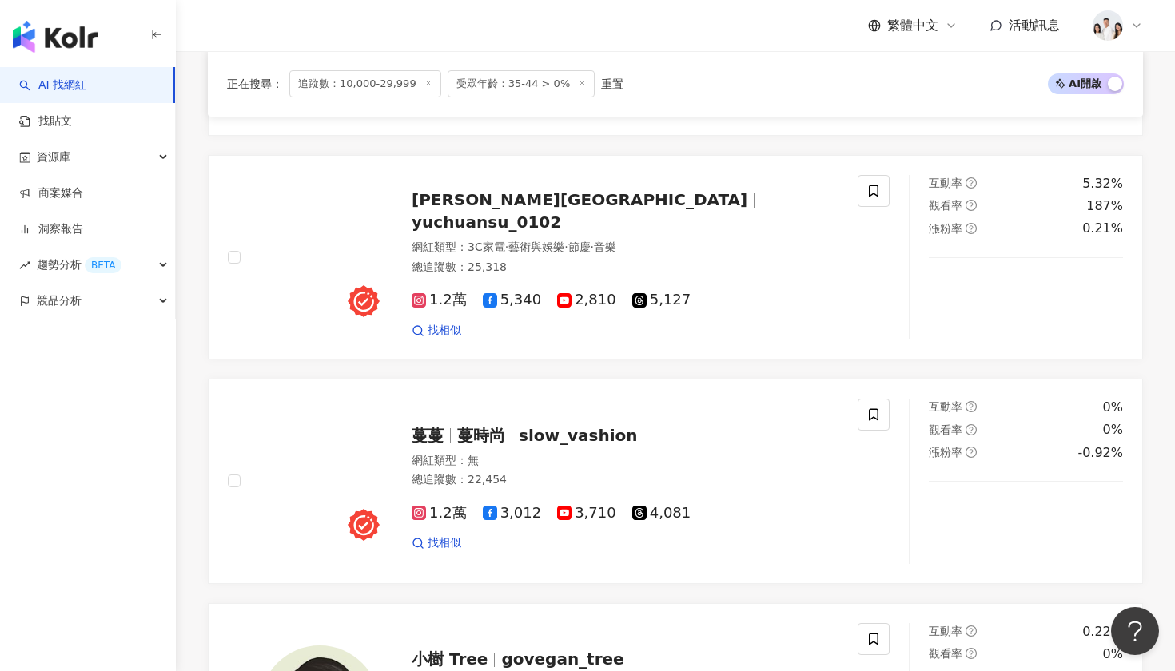
scroll to position [1750, 0]
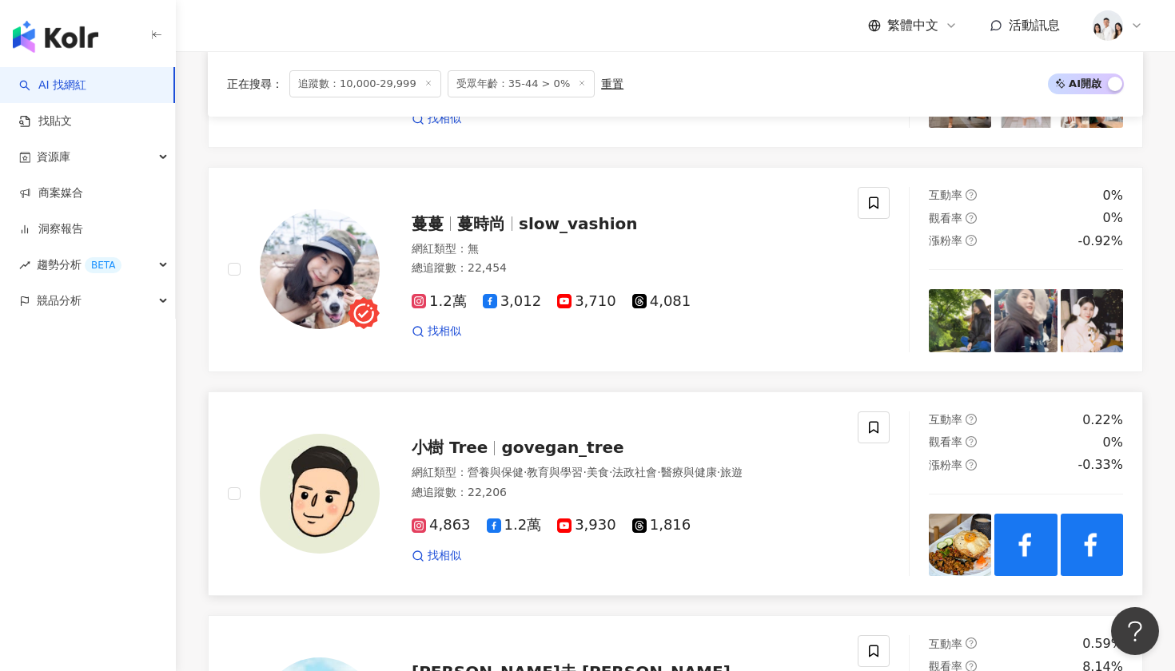
click at [579, 457] on span "govegan_tree" at bounding box center [562, 447] width 122 height 19
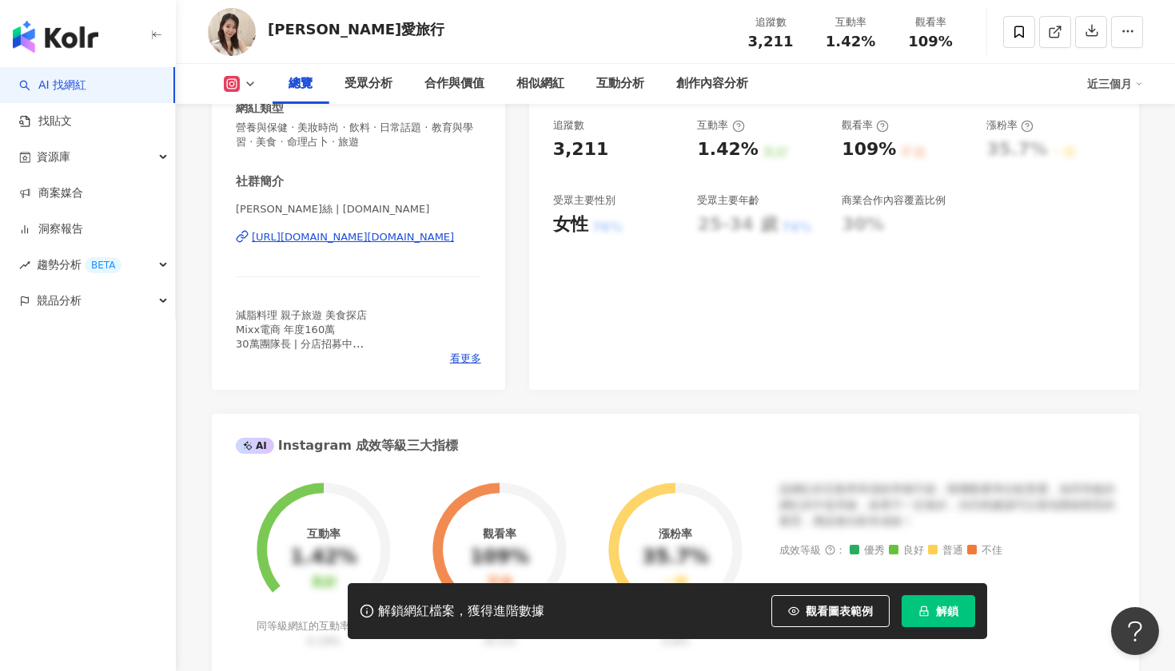
scroll to position [271, 0]
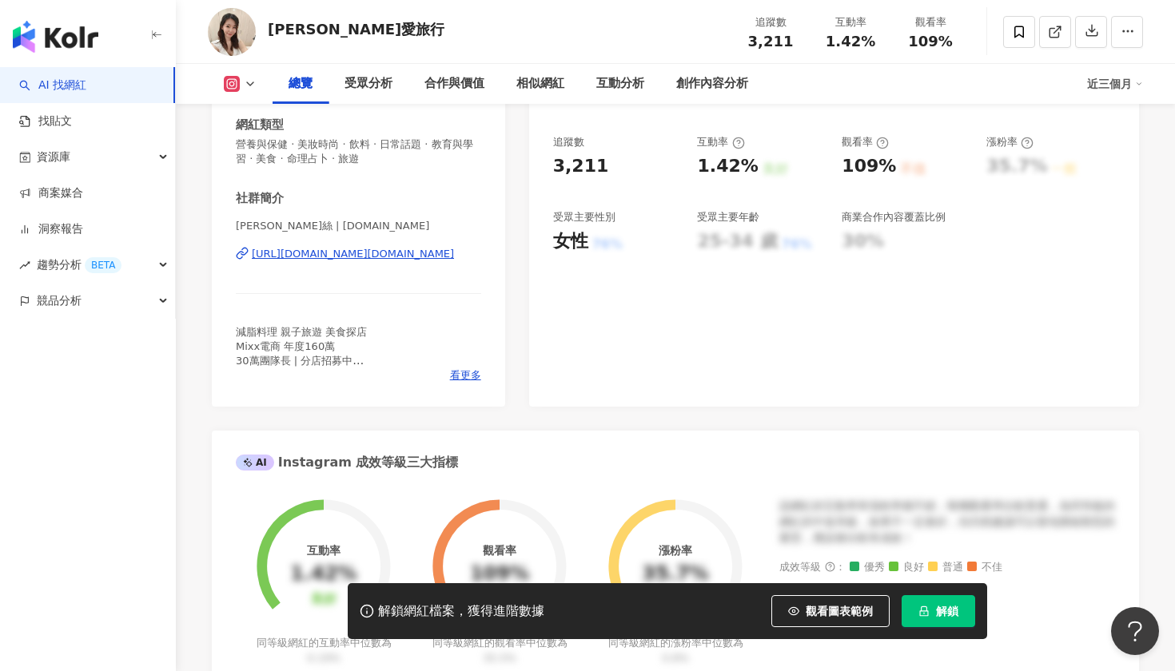
click at [329, 251] on div "https://www.instagram.com/iris77.tw/" at bounding box center [353, 254] width 202 height 14
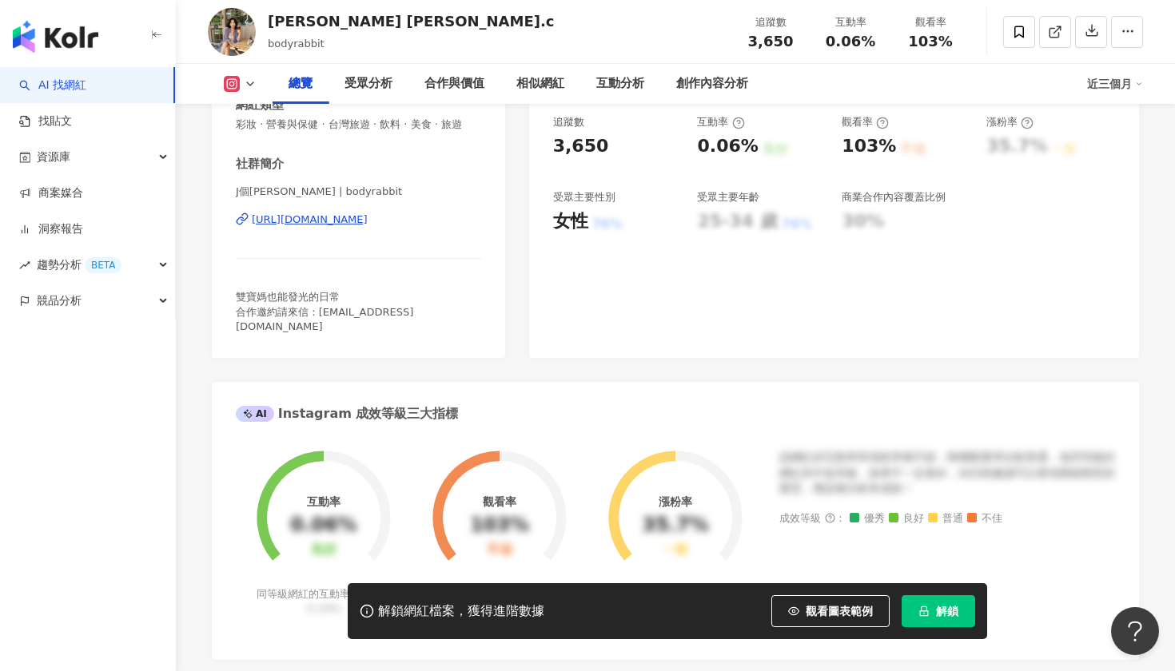
scroll to position [292, 0]
click at [368, 218] on div "https://www.instagram.com/bodyrabbit/" at bounding box center [310, 219] width 116 height 14
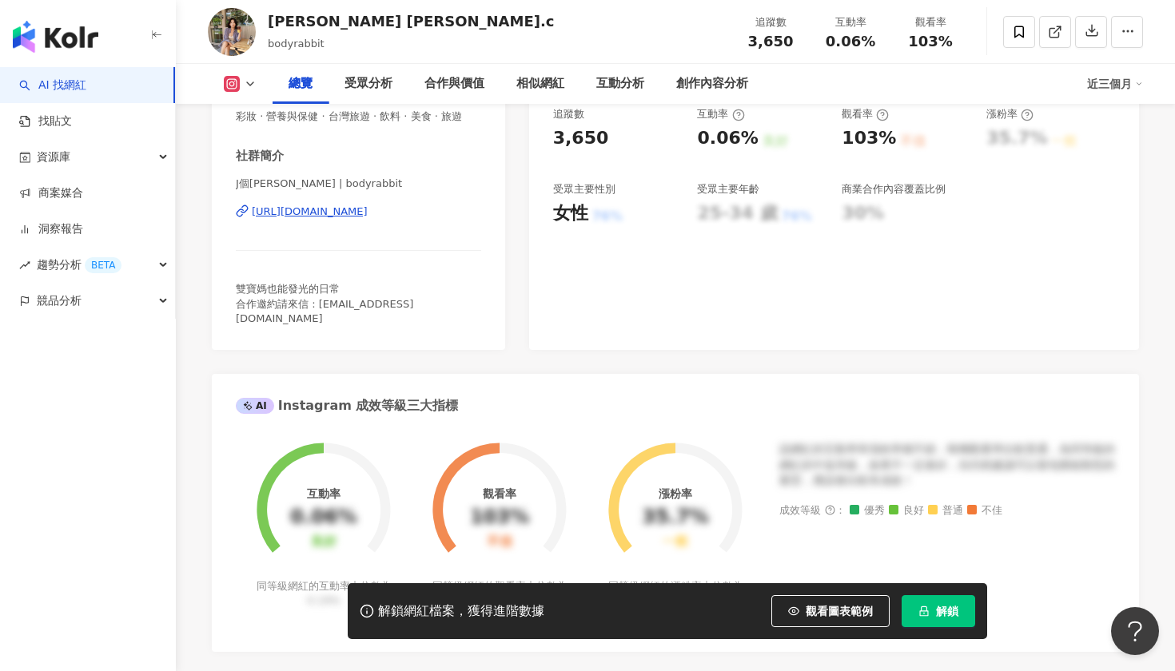
scroll to position [301, 0]
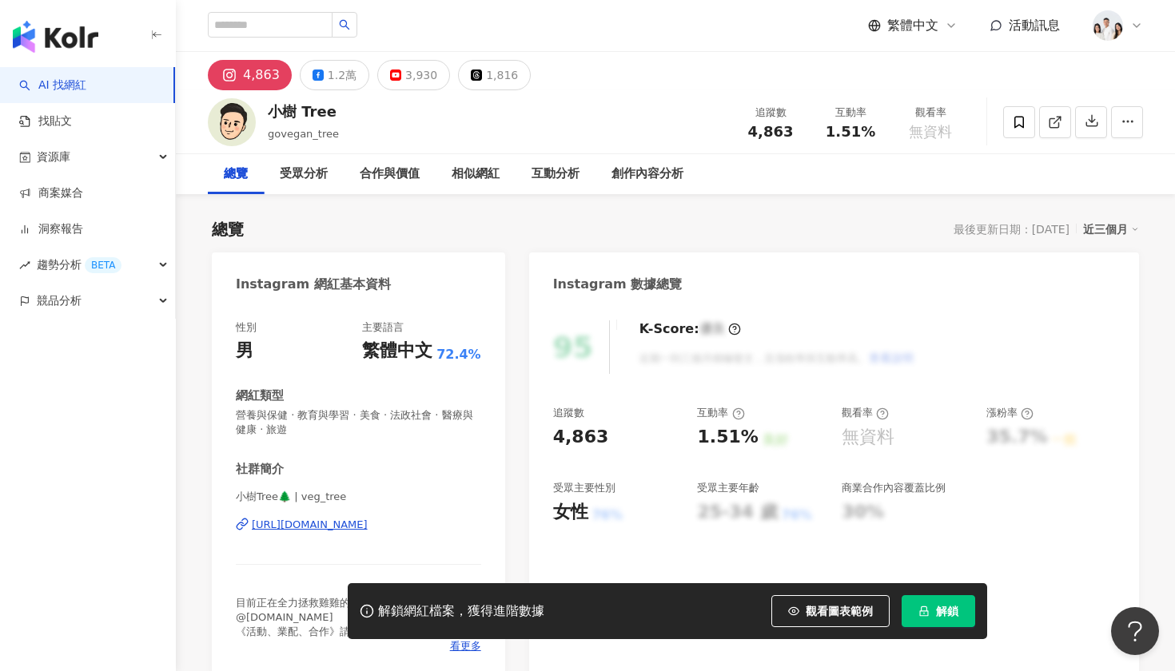
click at [309, 522] on div "[URL][DOMAIN_NAME]" at bounding box center [310, 525] width 116 height 14
